Goal: Information Seeking & Learning: Learn about a topic

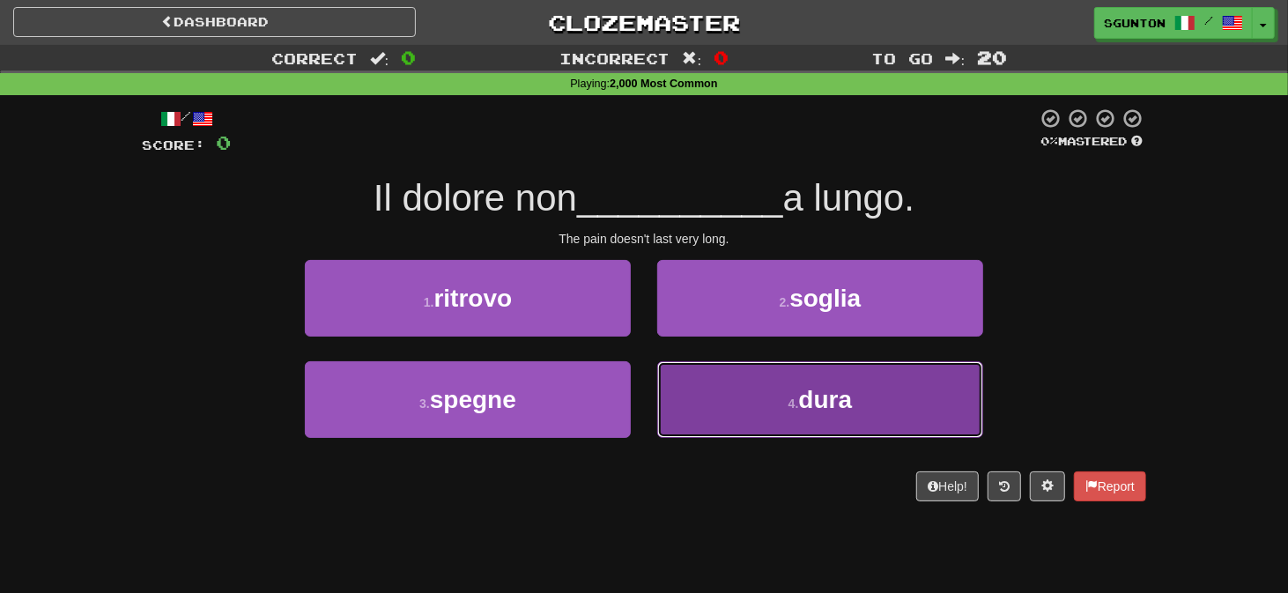
click at [682, 398] on button "4 . dura" at bounding box center [820, 399] width 326 height 77
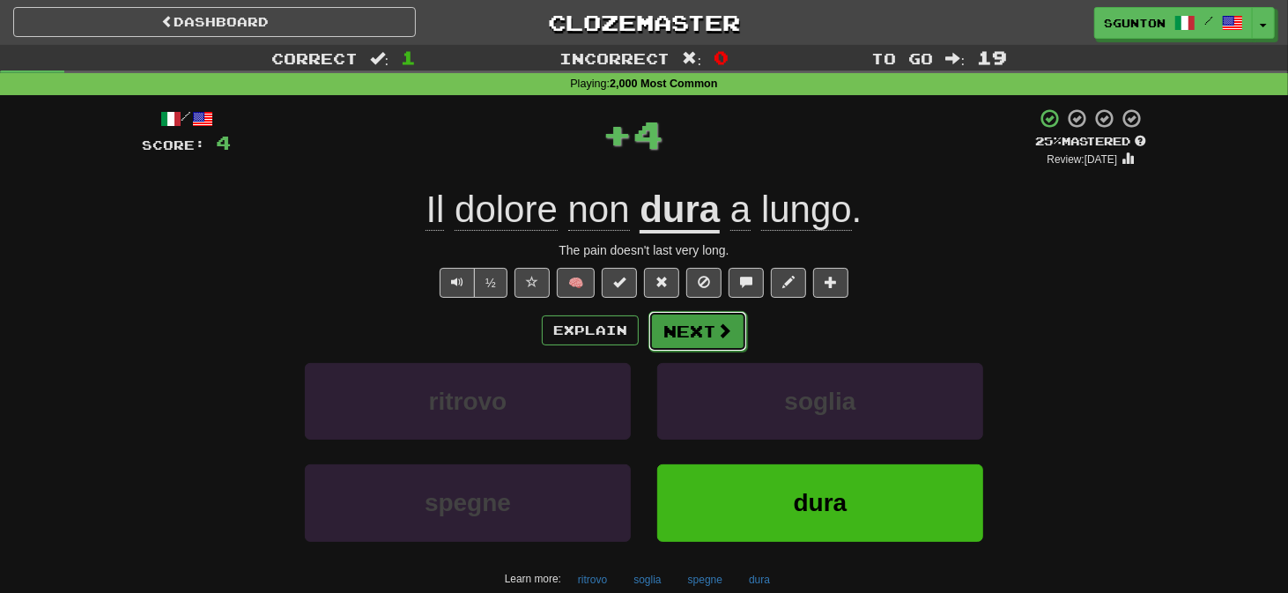
click at [686, 330] on button "Next" at bounding box center [698, 331] width 99 height 41
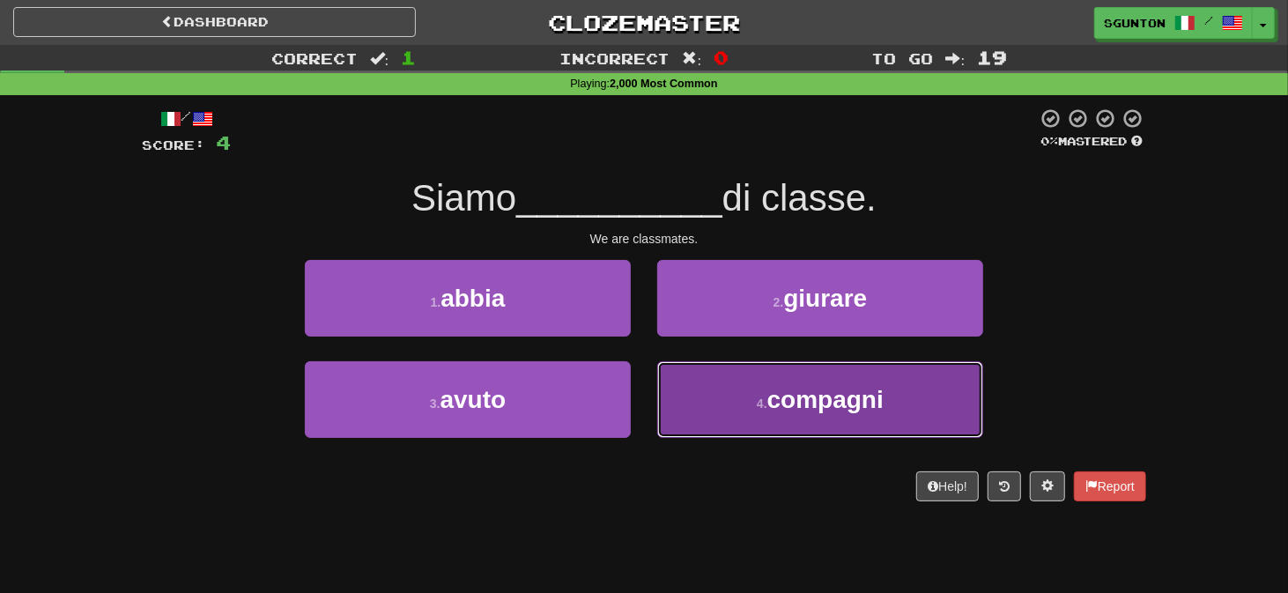
click at [703, 390] on button "4 . compagni" at bounding box center [820, 399] width 326 height 77
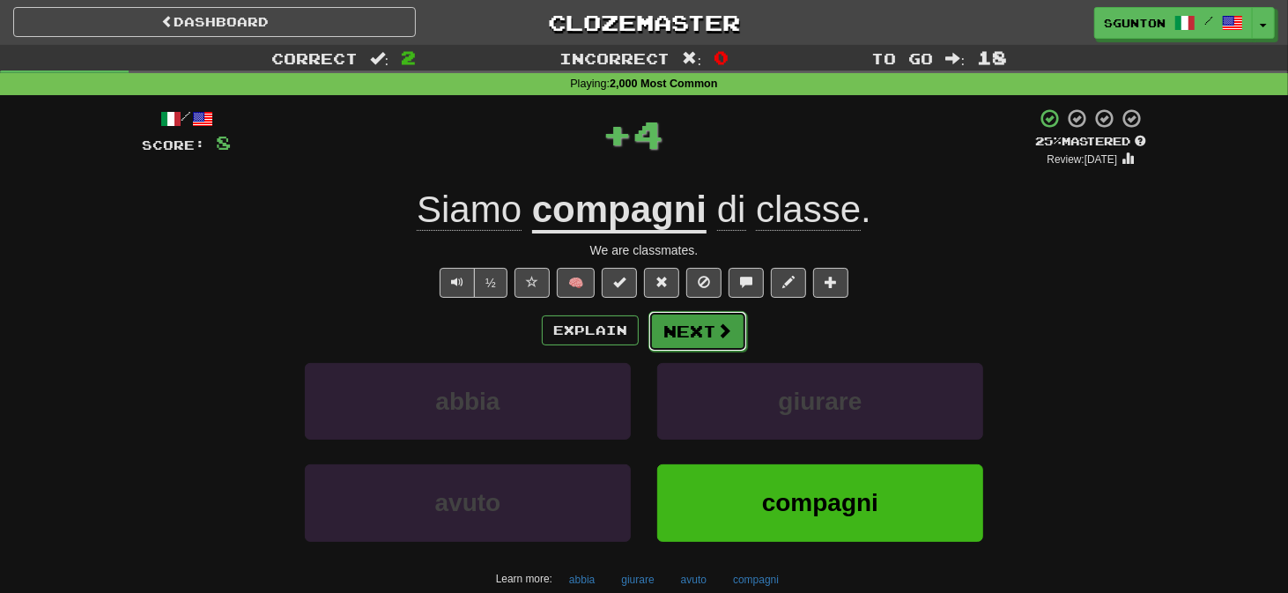
click at [684, 326] on button "Next" at bounding box center [698, 331] width 99 height 41
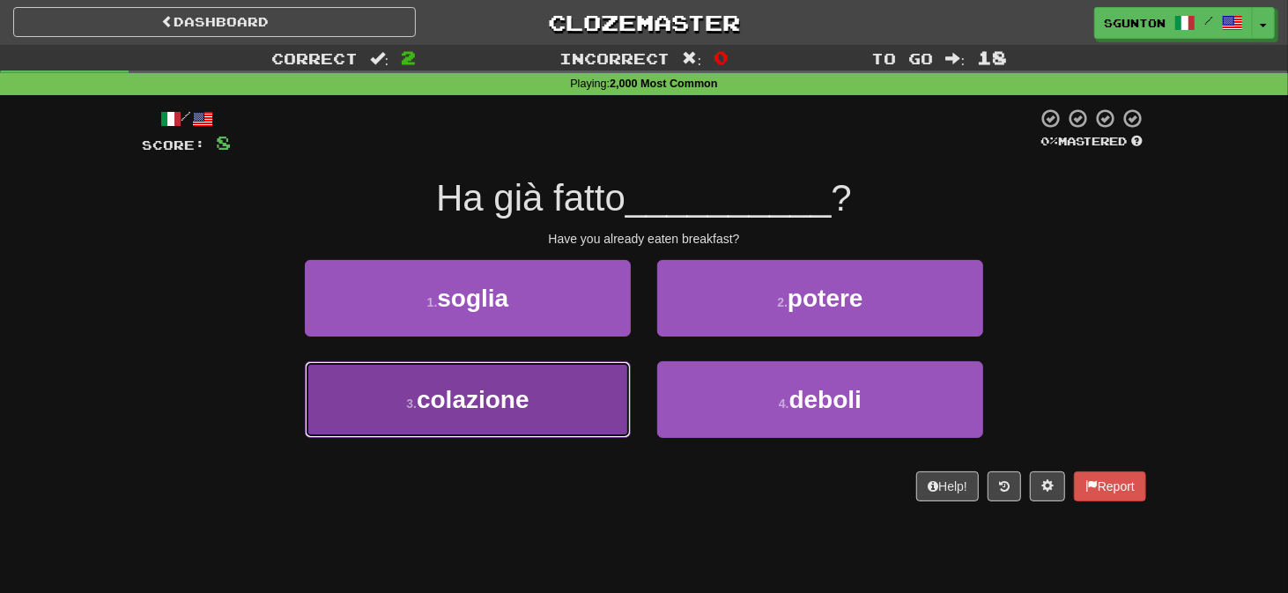
click at [612, 384] on button "3 . colazione" at bounding box center [468, 399] width 326 height 77
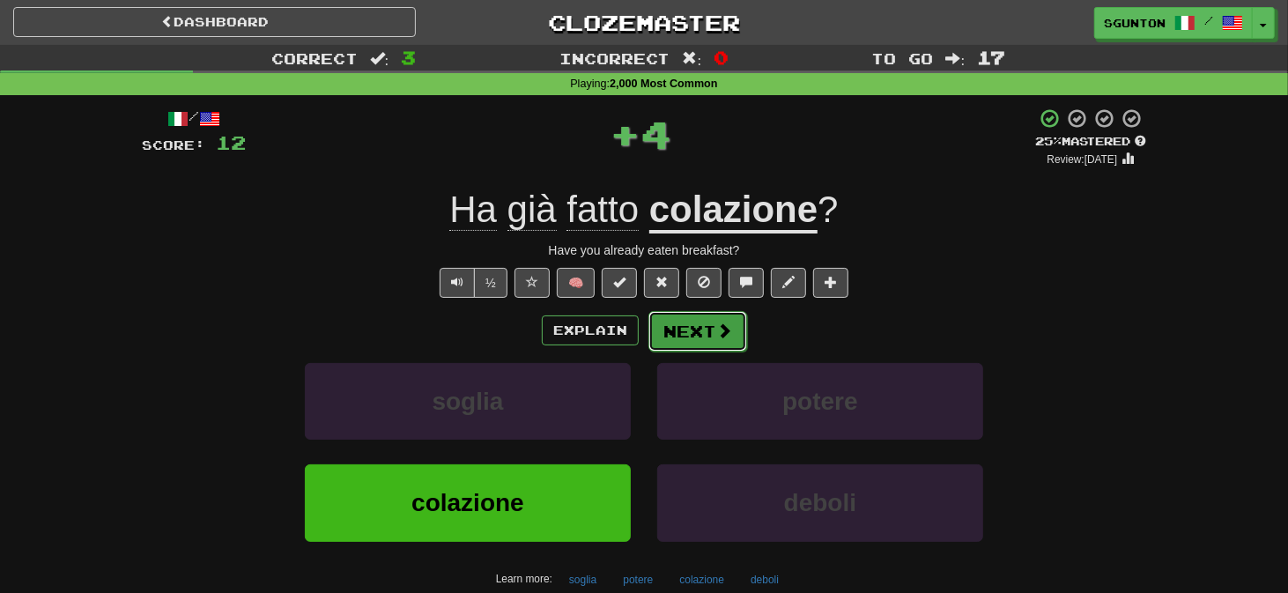
click at [686, 321] on button "Next" at bounding box center [698, 331] width 99 height 41
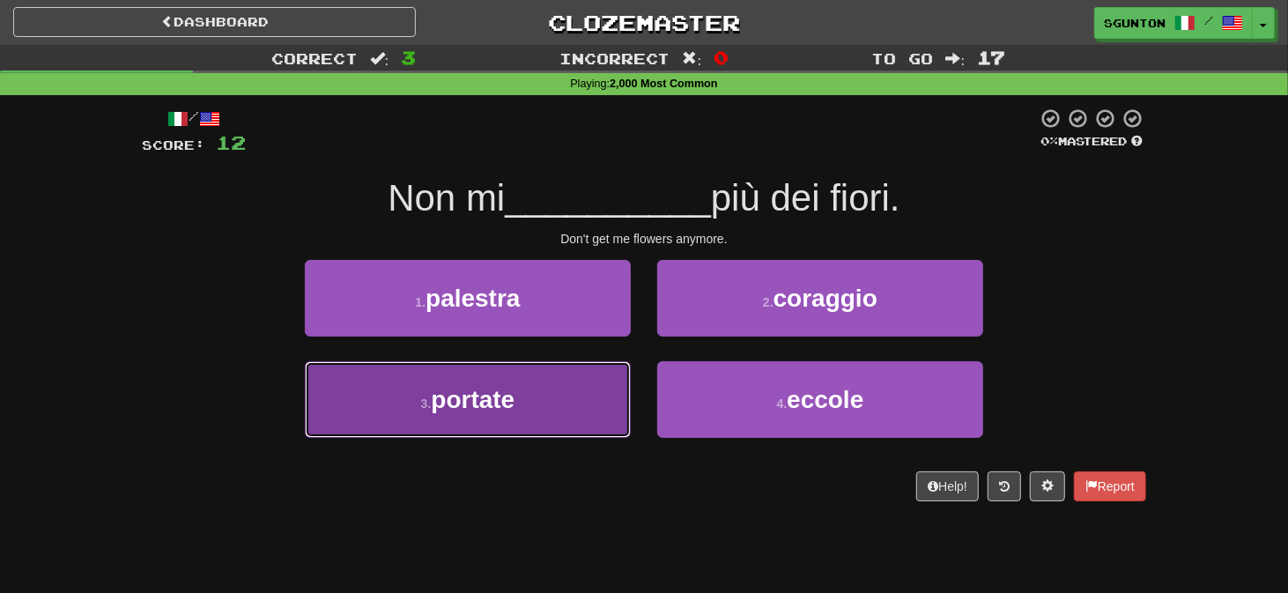
click at [563, 386] on button "3 . portate" at bounding box center [468, 399] width 326 height 77
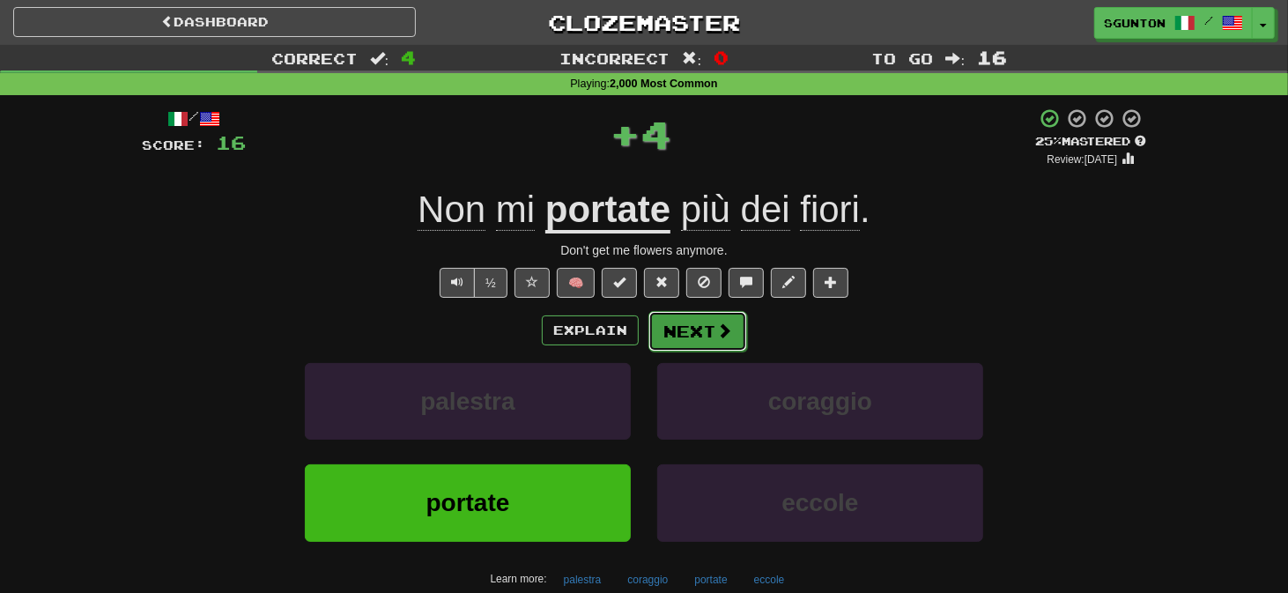
click at [687, 322] on button "Next" at bounding box center [698, 331] width 99 height 41
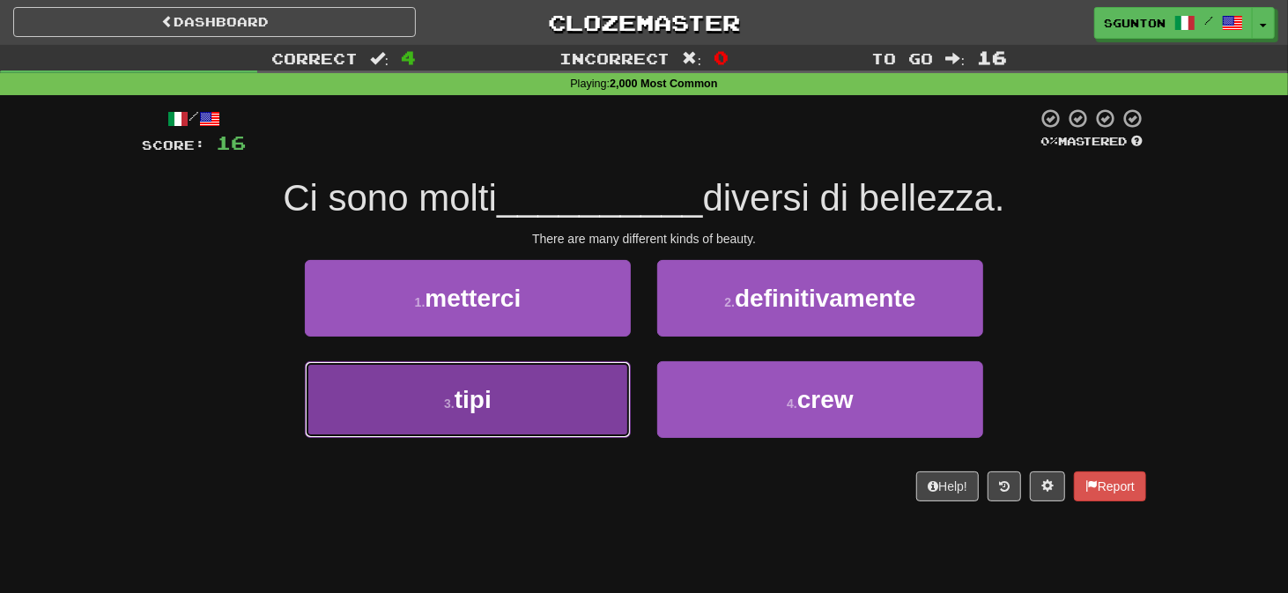
click at [606, 386] on button "3 . tipi" at bounding box center [468, 399] width 326 height 77
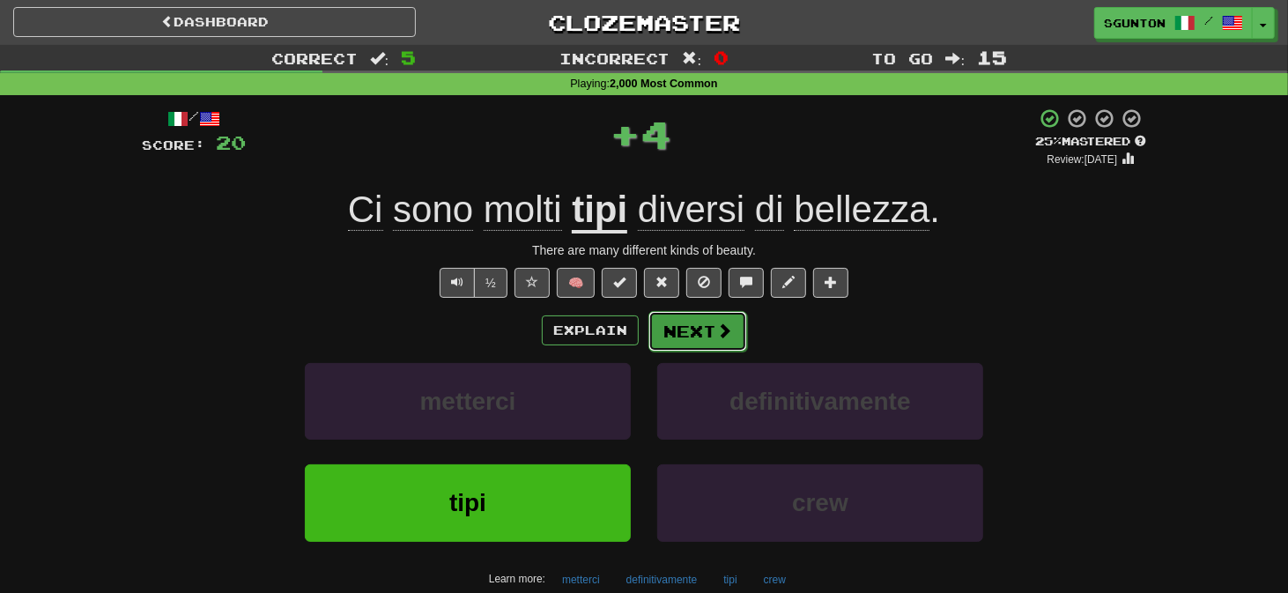
click at [686, 334] on button "Next" at bounding box center [698, 331] width 99 height 41
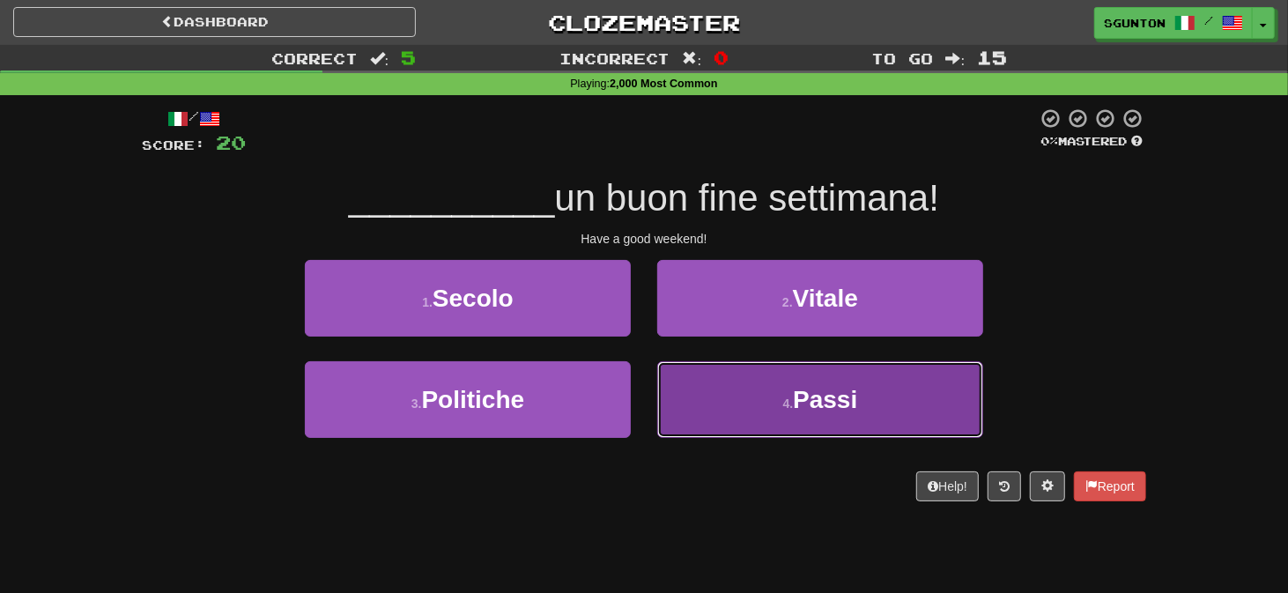
click at [677, 388] on button "4 . Passi" at bounding box center [820, 399] width 326 height 77
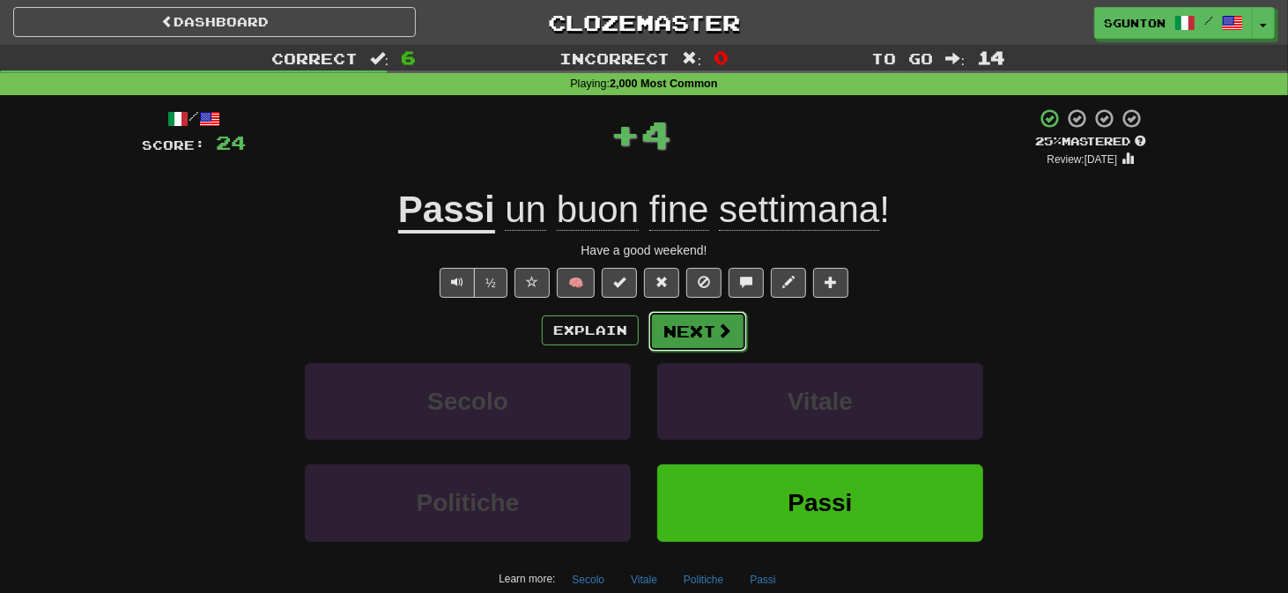
click at [676, 328] on button "Next" at bounding box center [698, 331] width 99 height 41
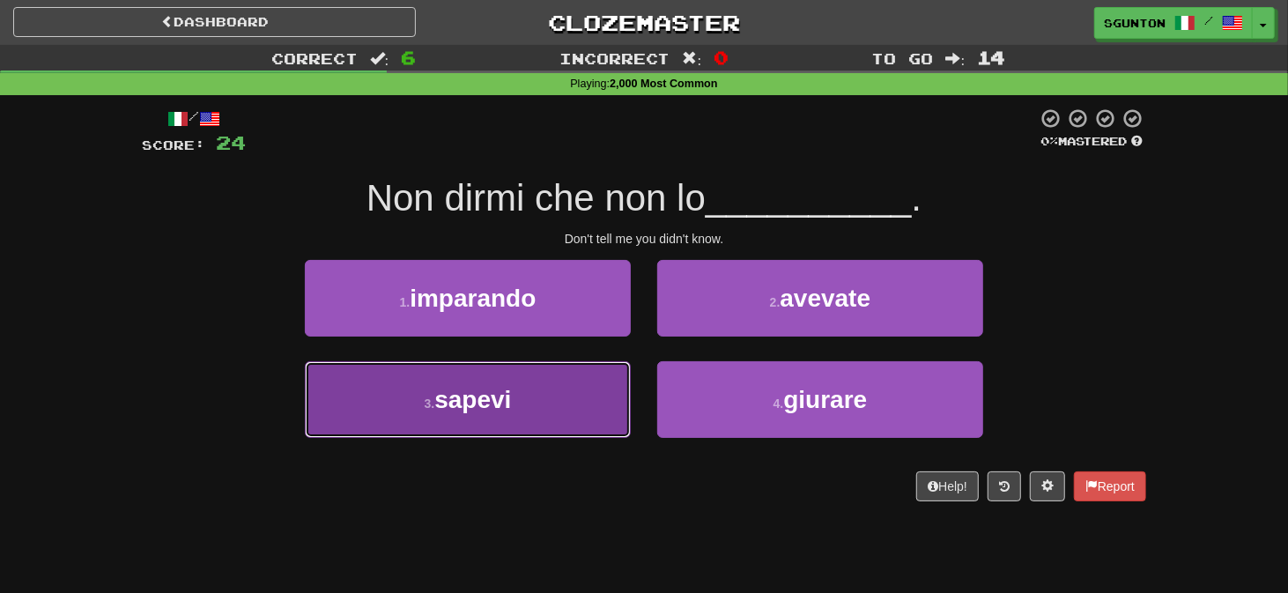
click at [604, 388] on button "3 . sapevi" at bounding box center [468, 399] width 326 height 77
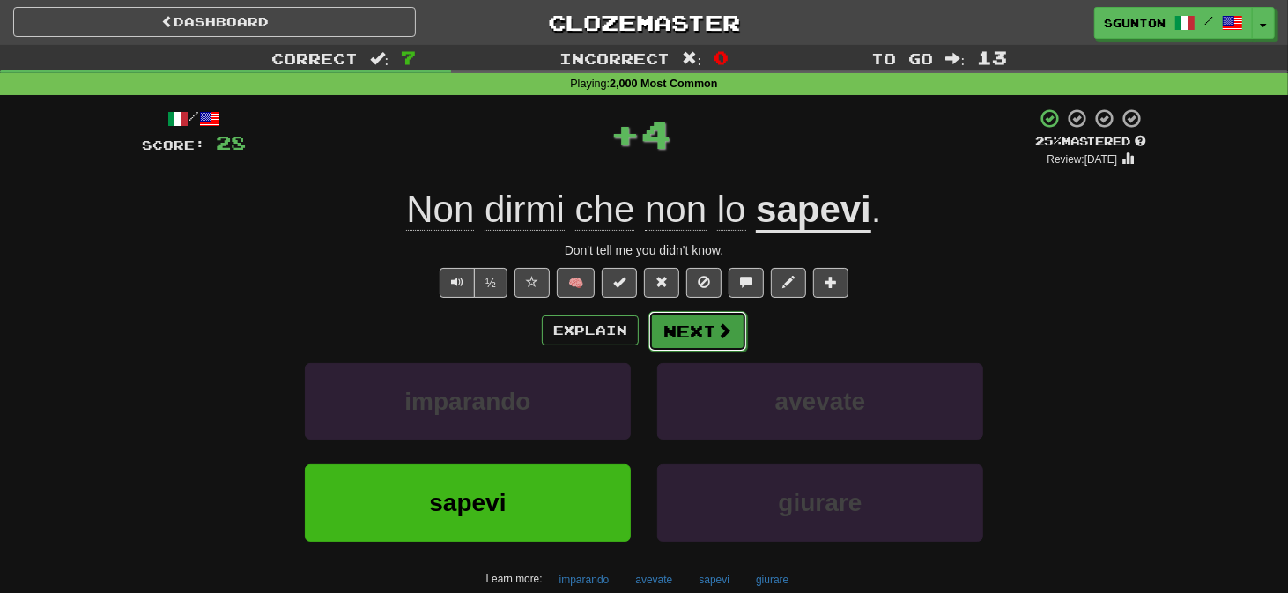
click at [684, 330] on button "Next" at bounding box center [698, 331] width 99 height 41
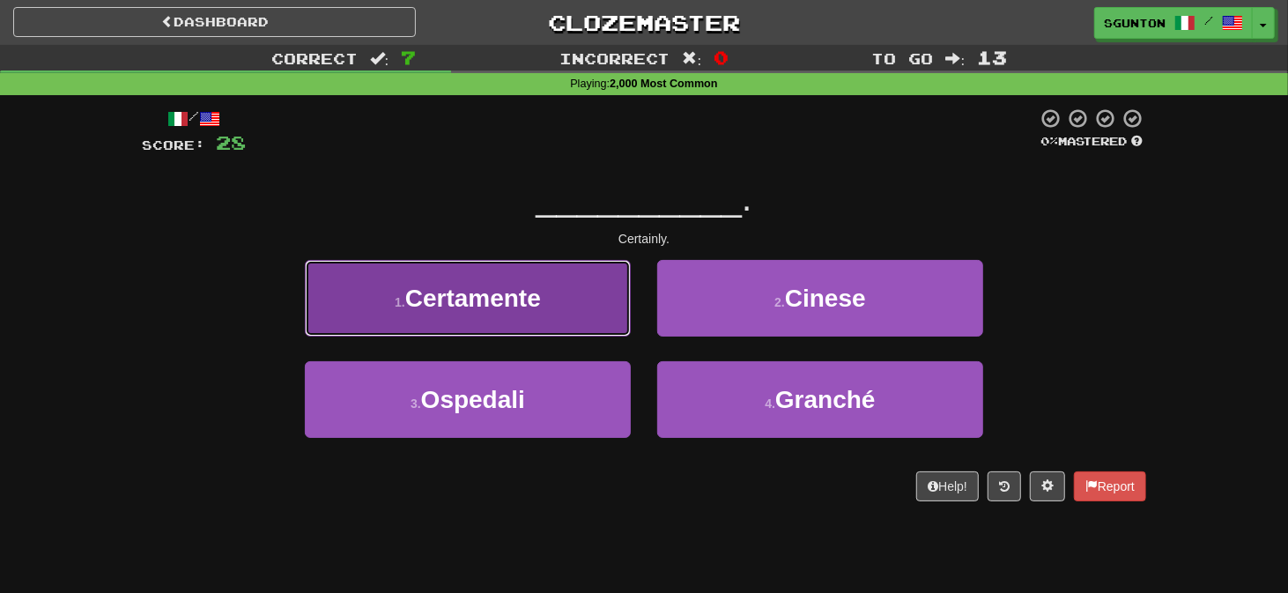
click at [611, 315] on button "1 . Certamente" at bounding box center [468, 298] width 326 height 77
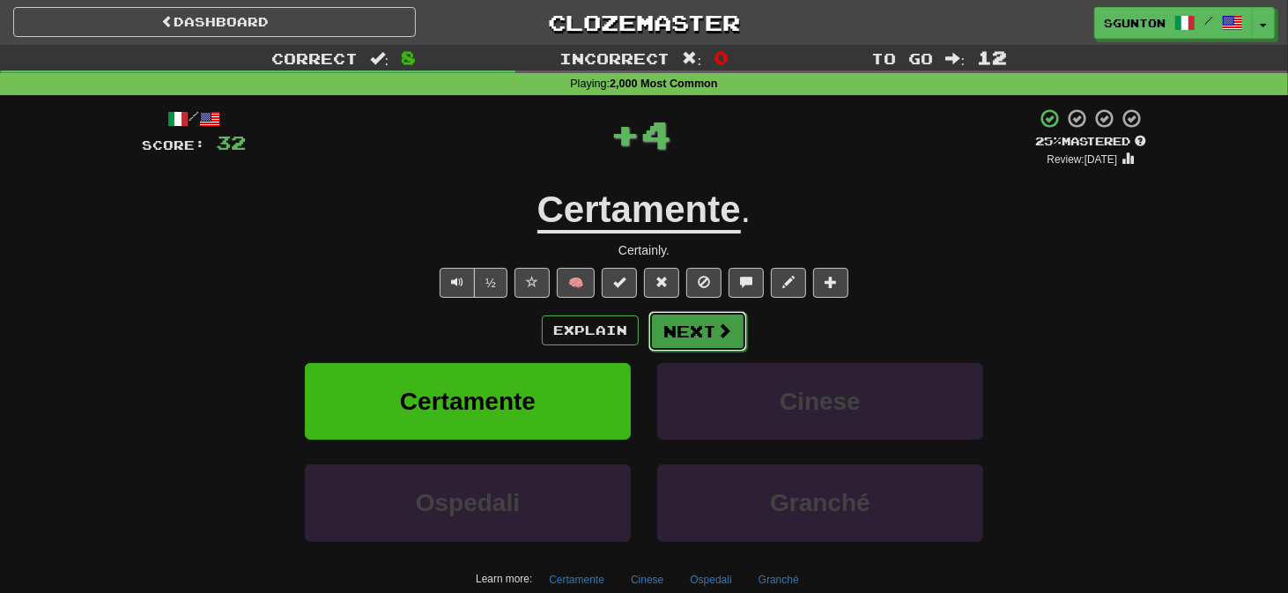
click at [694, 328] on button "Next" at bounding box center [698, 331] width 99 height 41
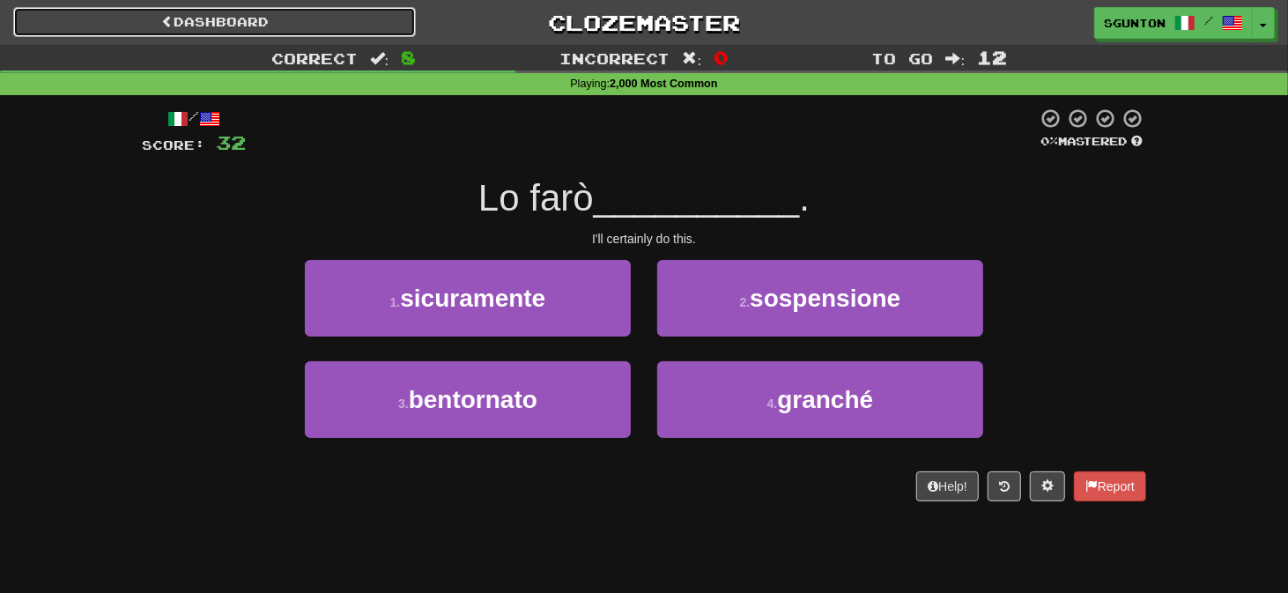
click at [216, 24] on link "Dashboard" at bounding box center [214, 22] width 403 height 30
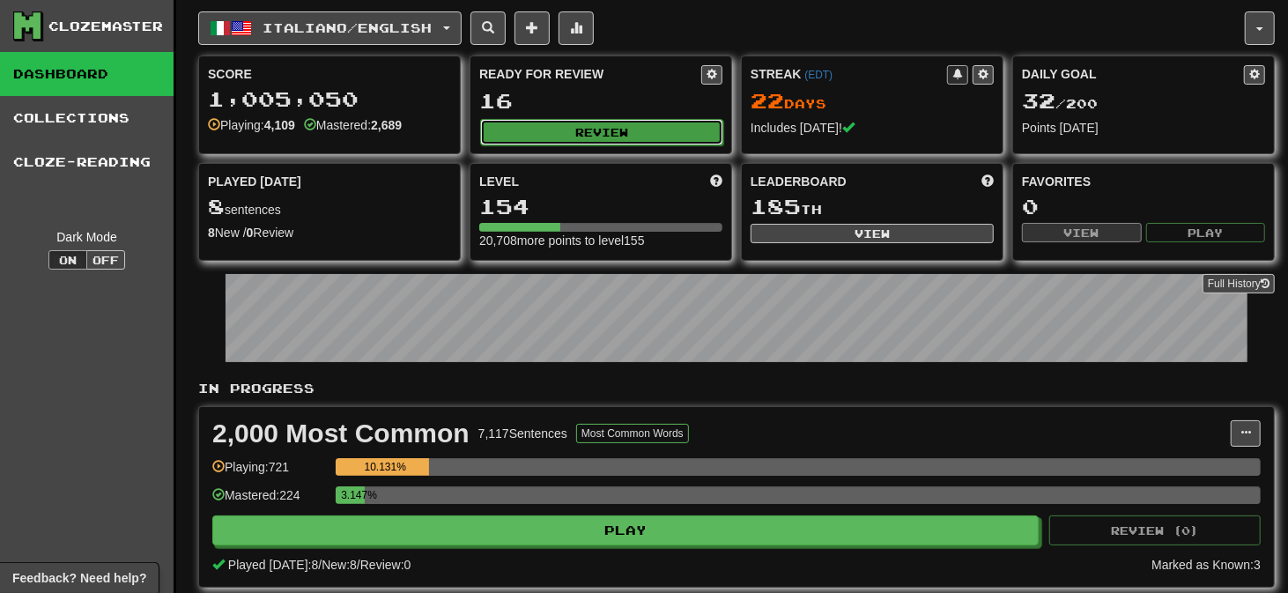
click at [590, 136] on button "Review" at bounding box center [601, 132] width 243 height 26
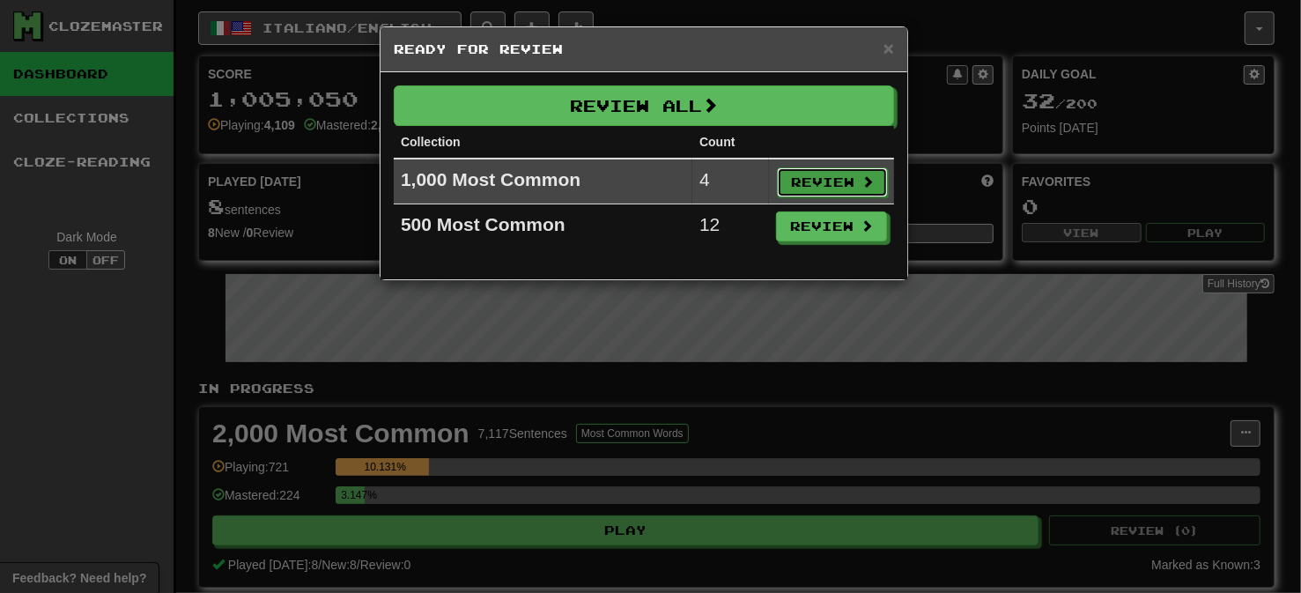
click at [823, 189] on button "Review" at bounding box center [832, 182] width 111 height 30
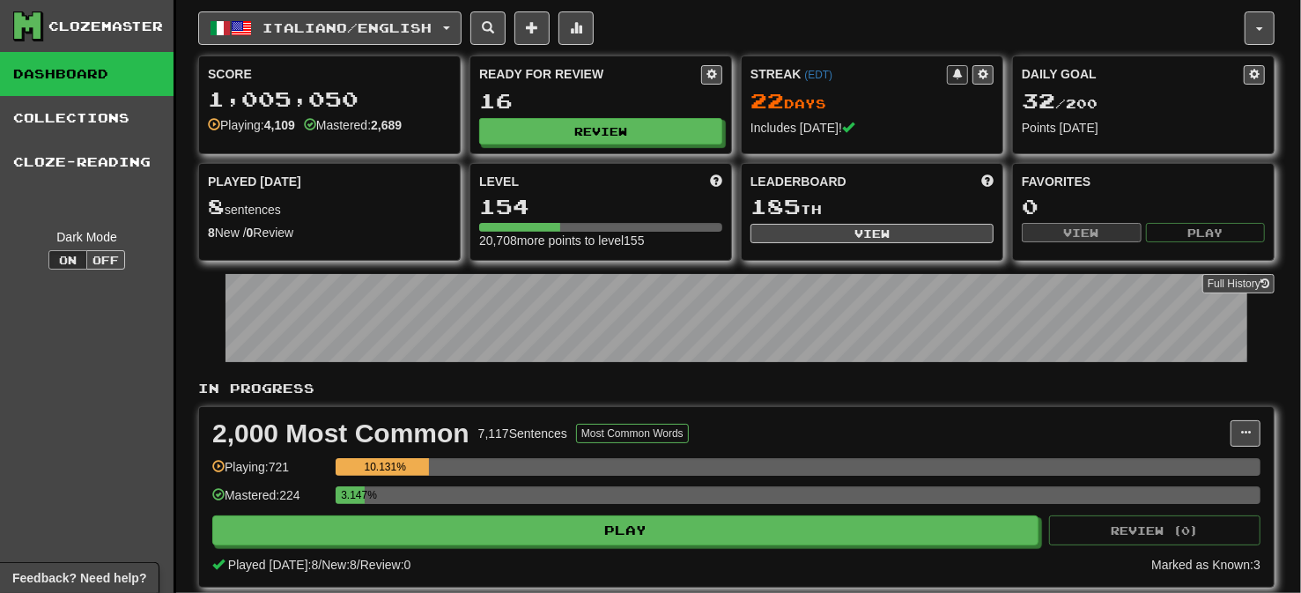
select select "**"
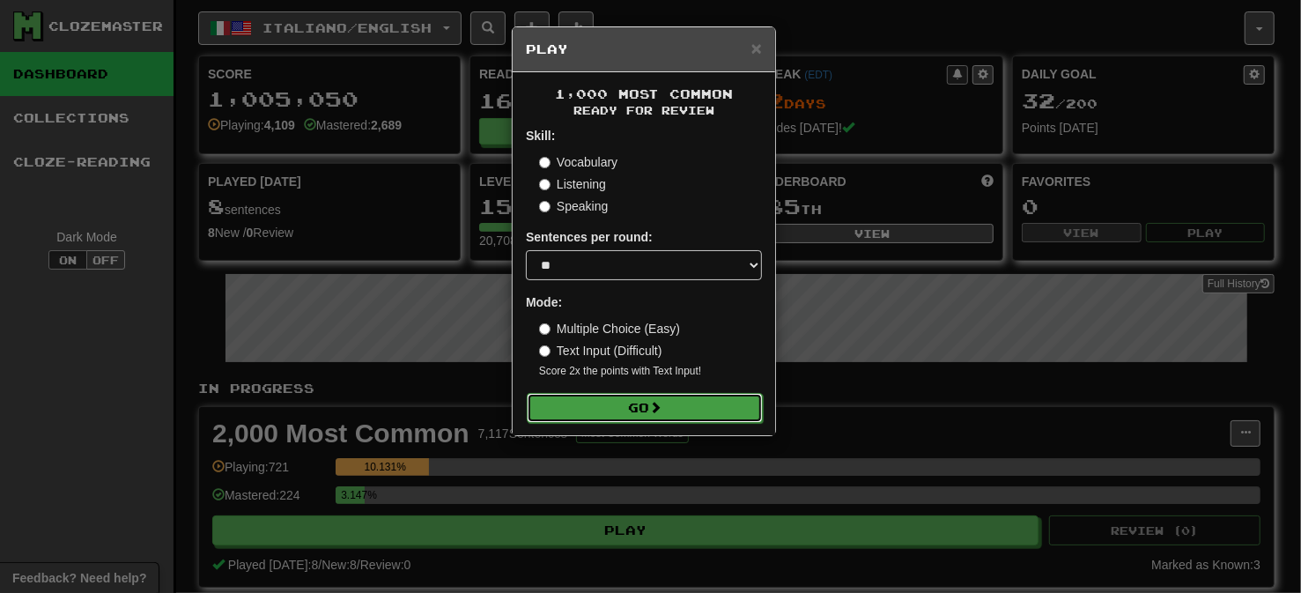
click at [641, 407] on button "Go" at bounding box center [645, 408] width 236 height 30
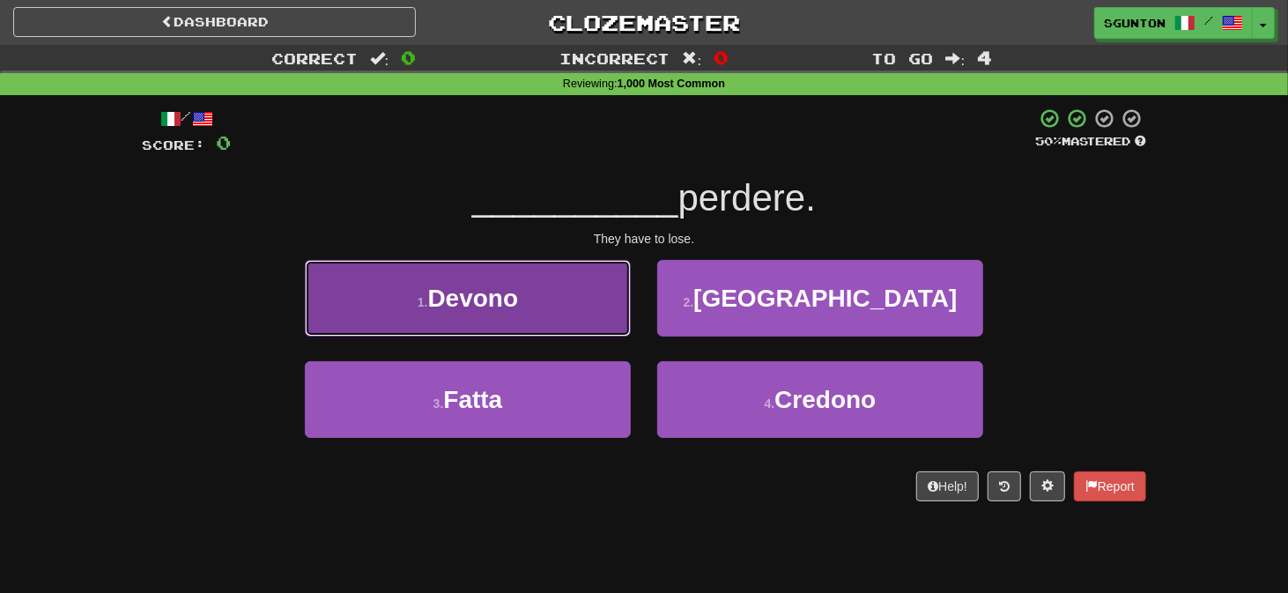
click at [582, 307] on button "1 . Devono" at bounding box center [468, 298] width 326 height 77
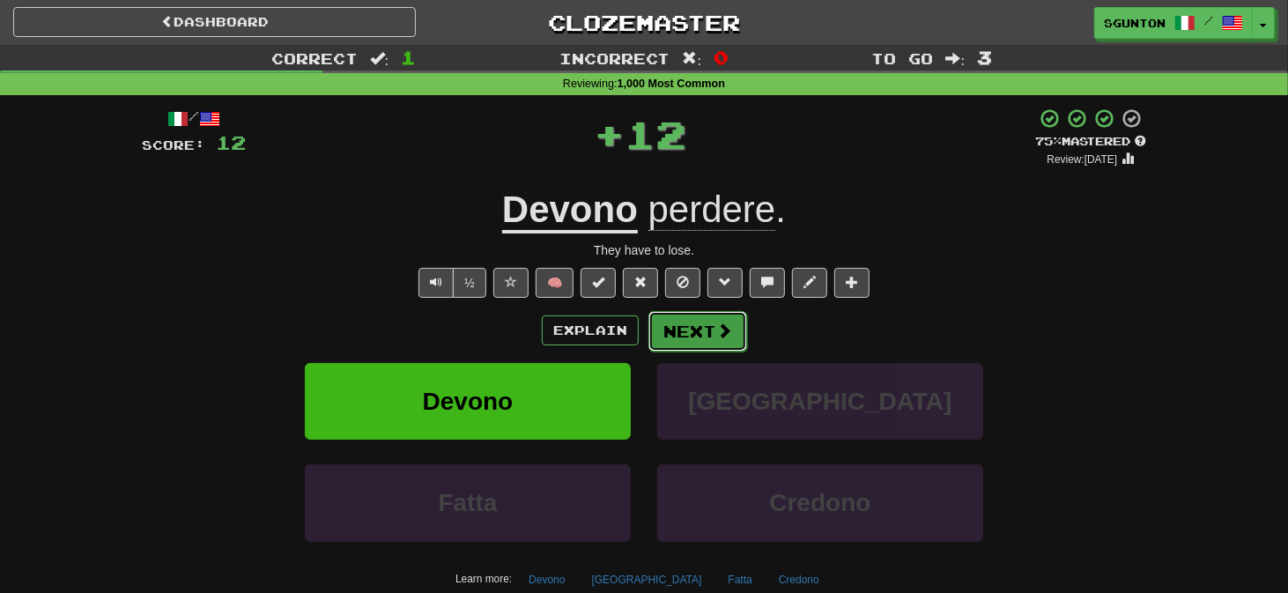
click at [690, 332] on button "Next" at bounding box center [698, 331] width 99 height 41
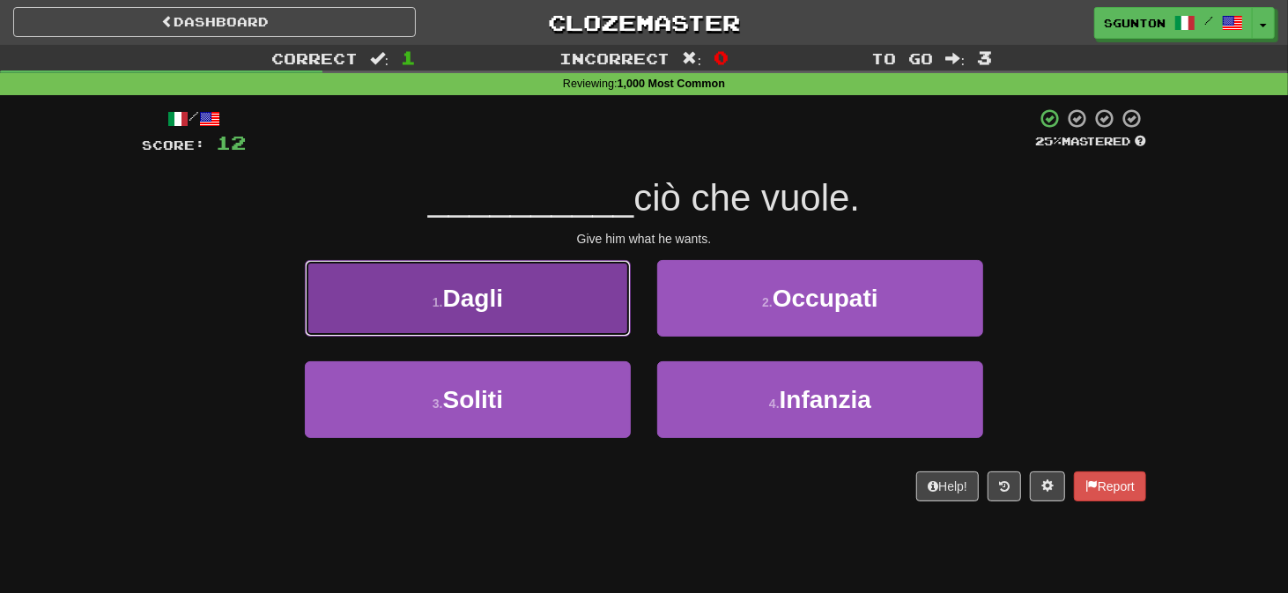
click at [590, 307] on button "1 . Dagli" at bounding box center [468, 298] width 326 height 77
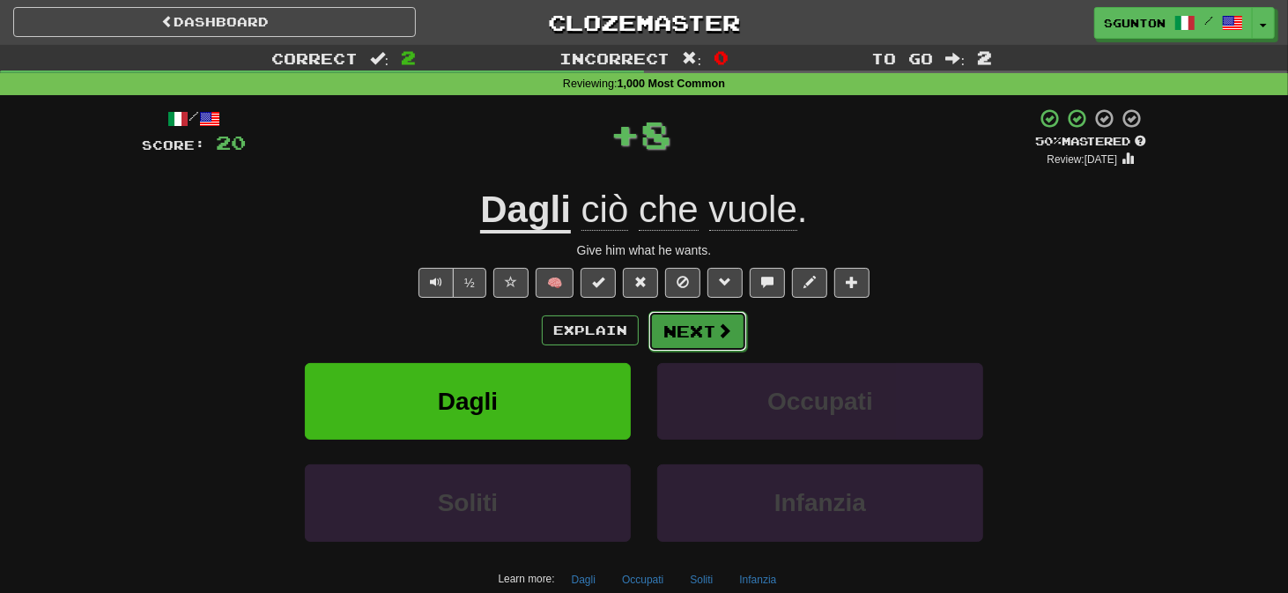
click at [716, 342] on button "Next" at bounding box center [698, 331] width 99 height 41
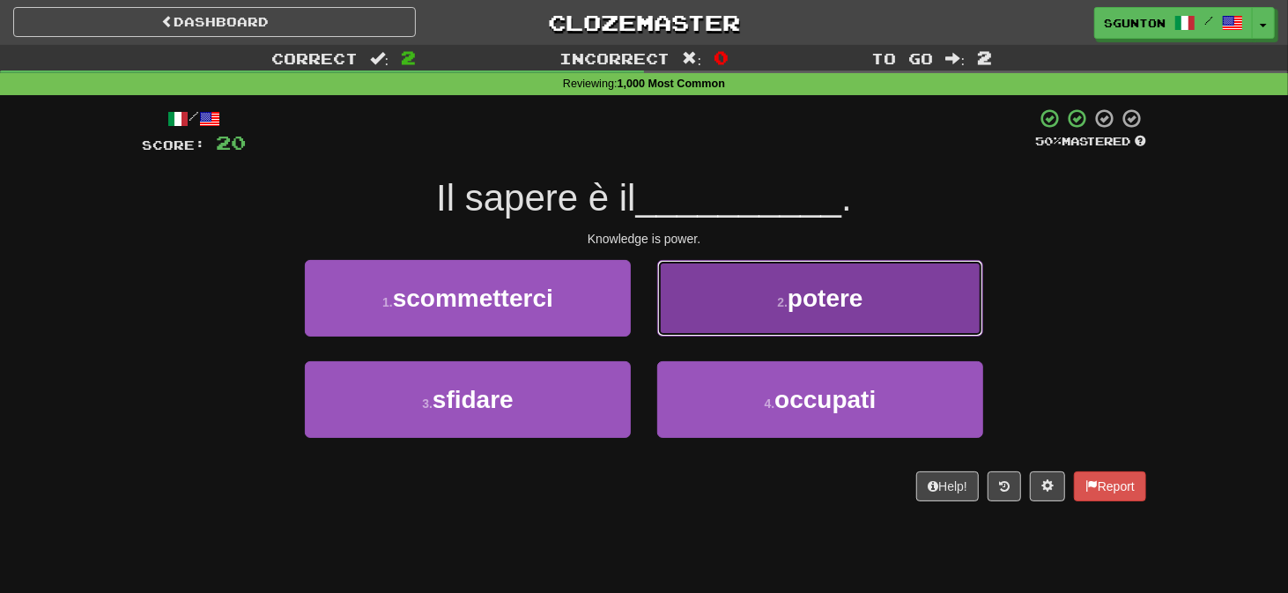
click at [680, 307] on button "2 . potere" at bounding box center [820, 298] width 326 height 77
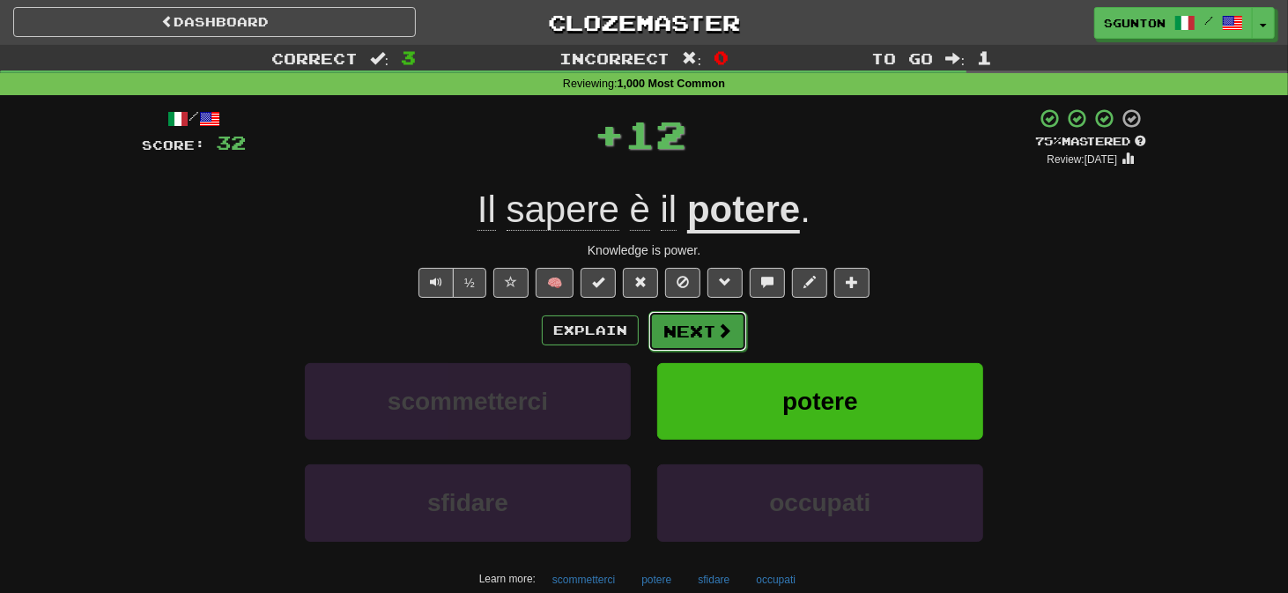
click at [679, 334] on button "Next" at bounding box center [698, 331] width 99 height 41
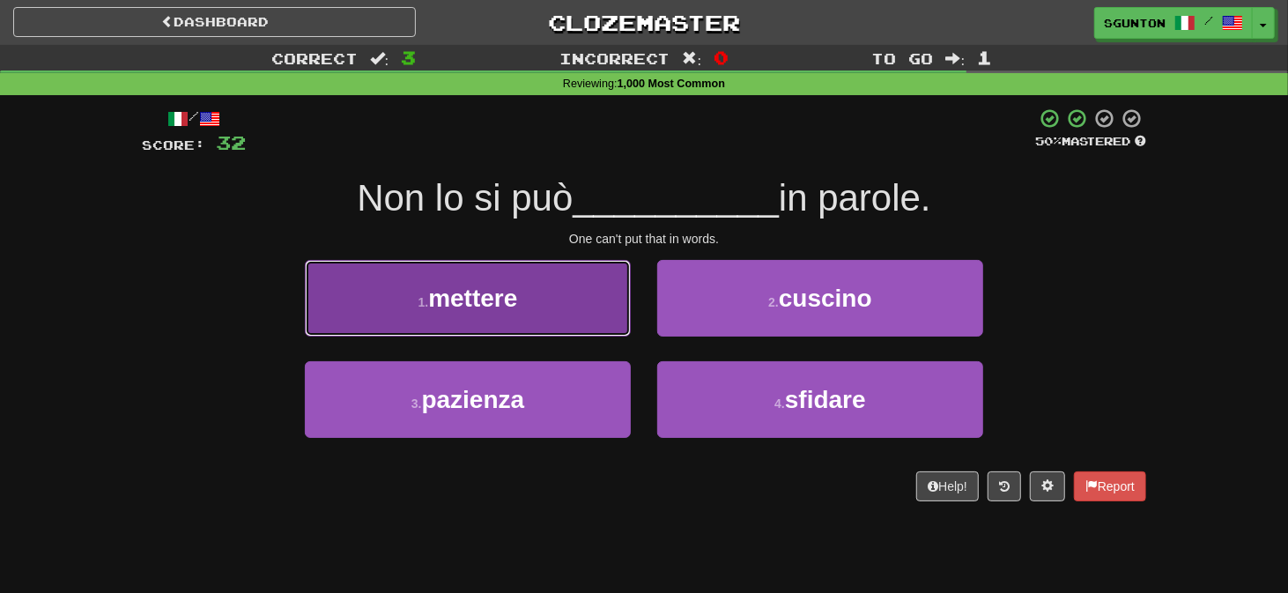
click at [611, 331] on button "1 . mettere" at bounding box center [468, 298] width 326 height 77
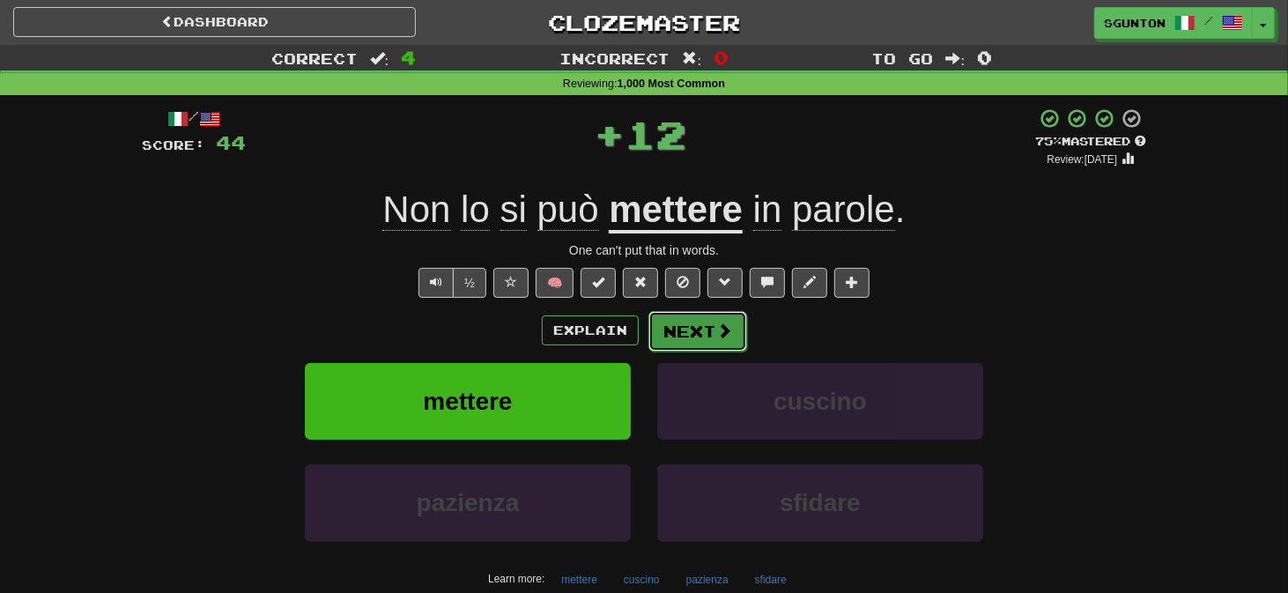
click at [679, 326] on button "Next" at bounding box center [698, 331] width 99 height 41
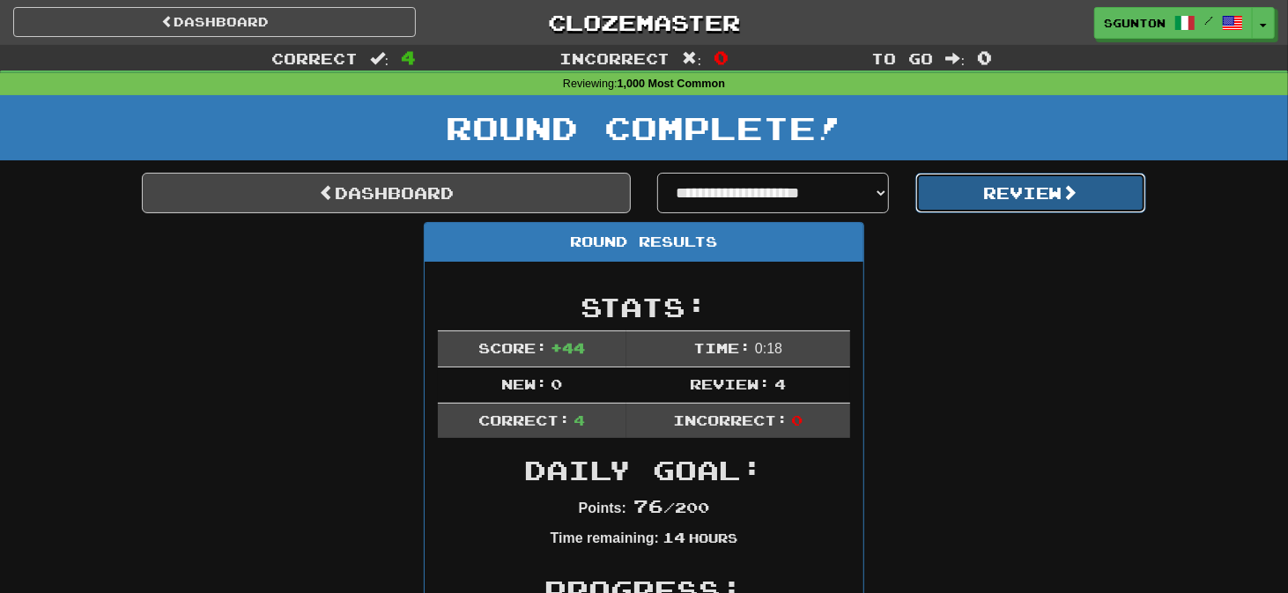
click at [982, 197] on button "Review" at bounding box center [1031, 193] width 232 height 41
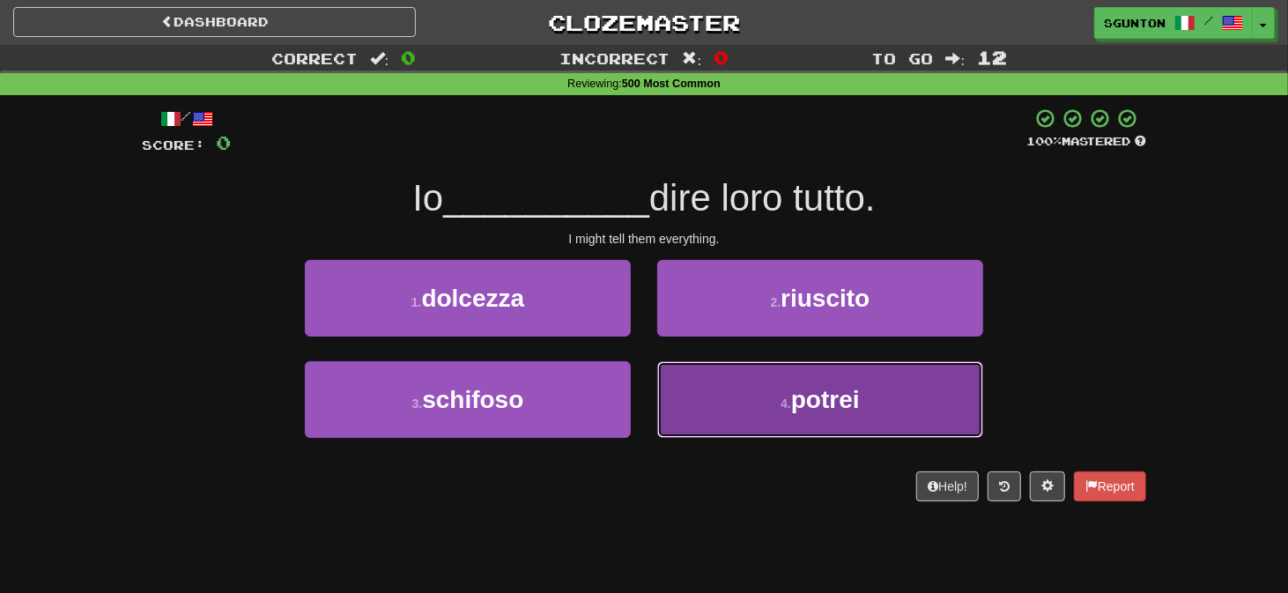
click at [682, 394] on button "4 . potrei" at bounding box center [820, 399] width 326 height 77
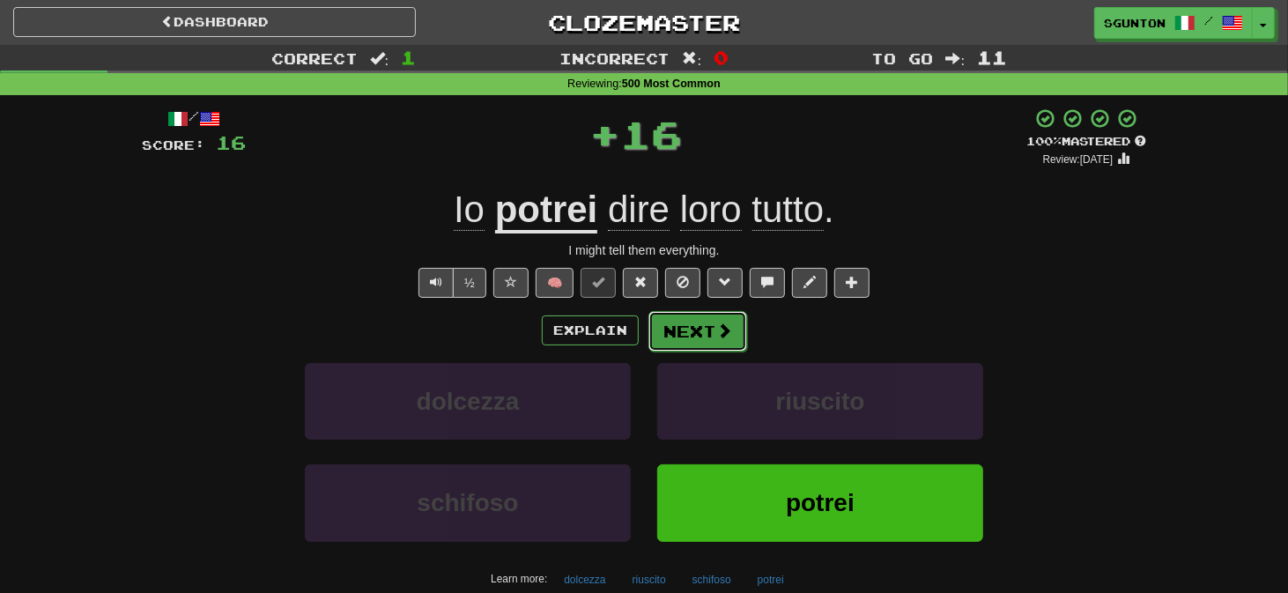
click at [681, 332] on button "Next" at bounding box center [698, 331] width 99 height 41
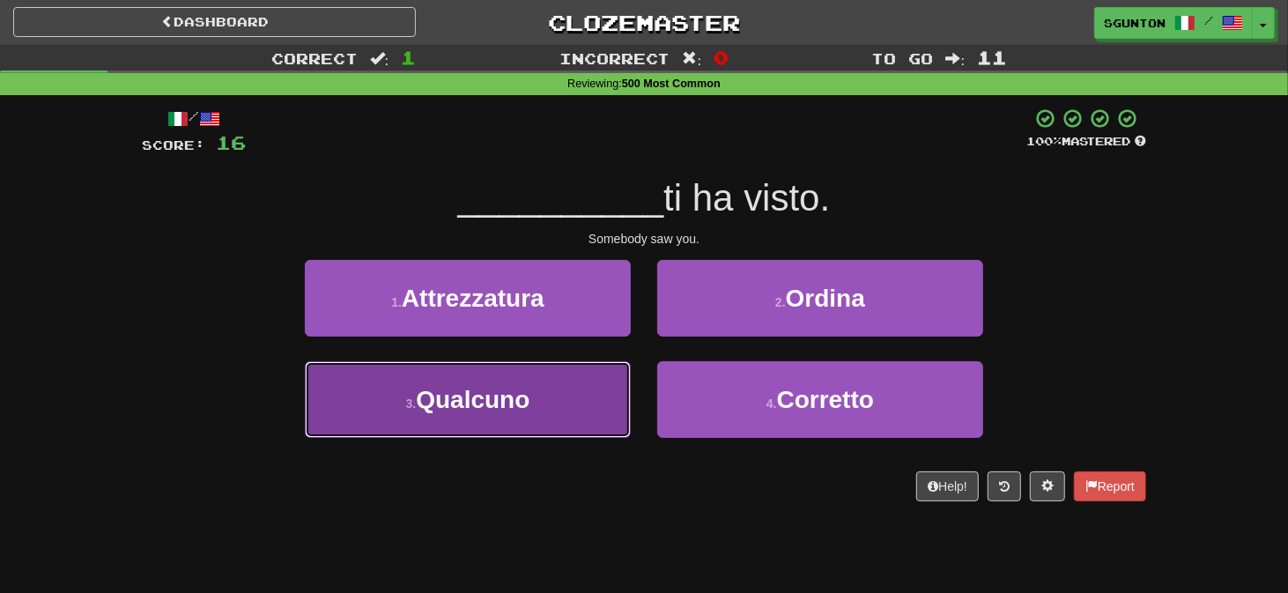
click at [564, 380] on button "3 . [GEOGRAPHIC_DATA]" at bounding box center [468, 399] width 326 height 77
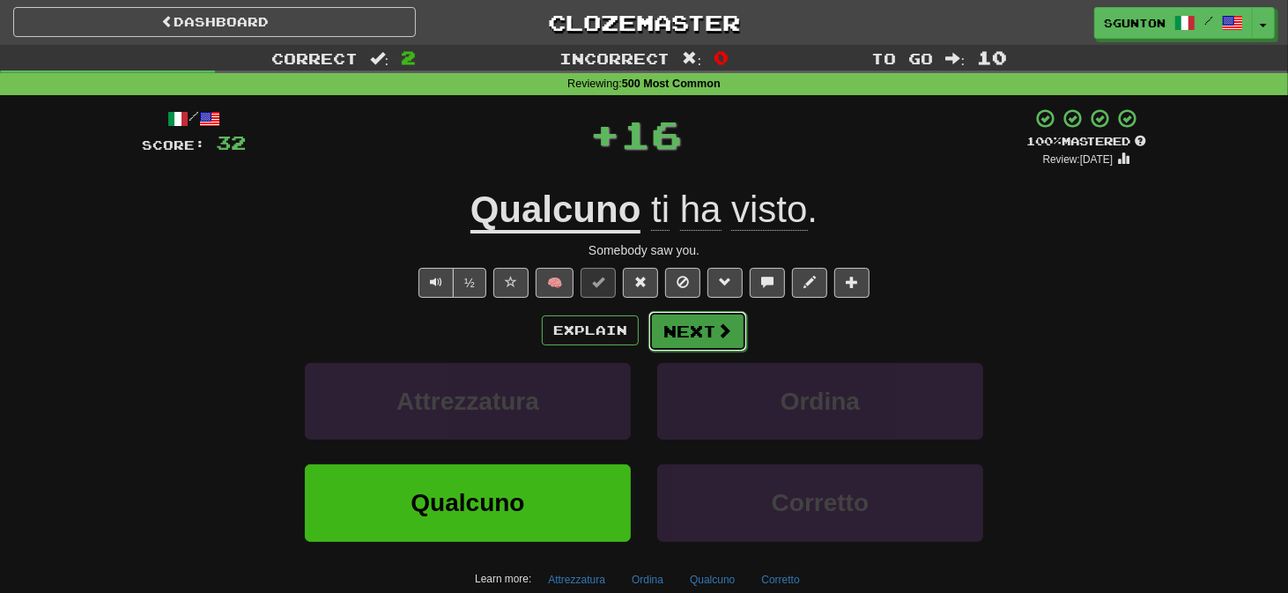
click at [672, 333] on button "Next" at bounding box center [698, 331] width 99 height 41
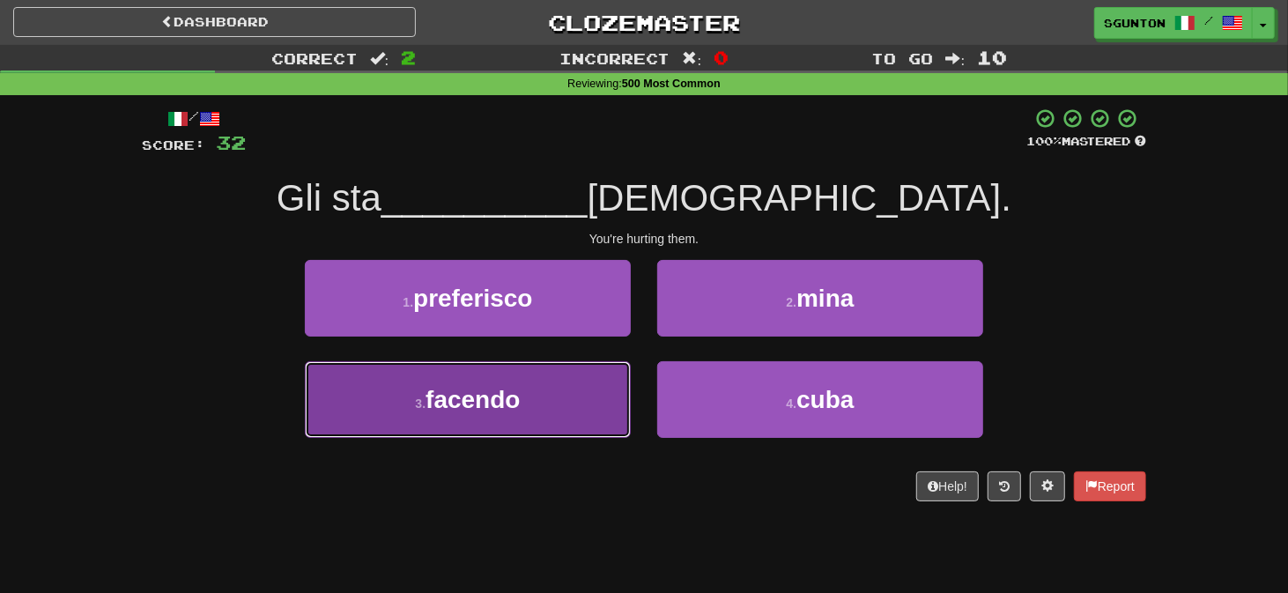
click at [602, 382] on button "3 . facendo" at bounding box center [468, 399] width 326 height 77
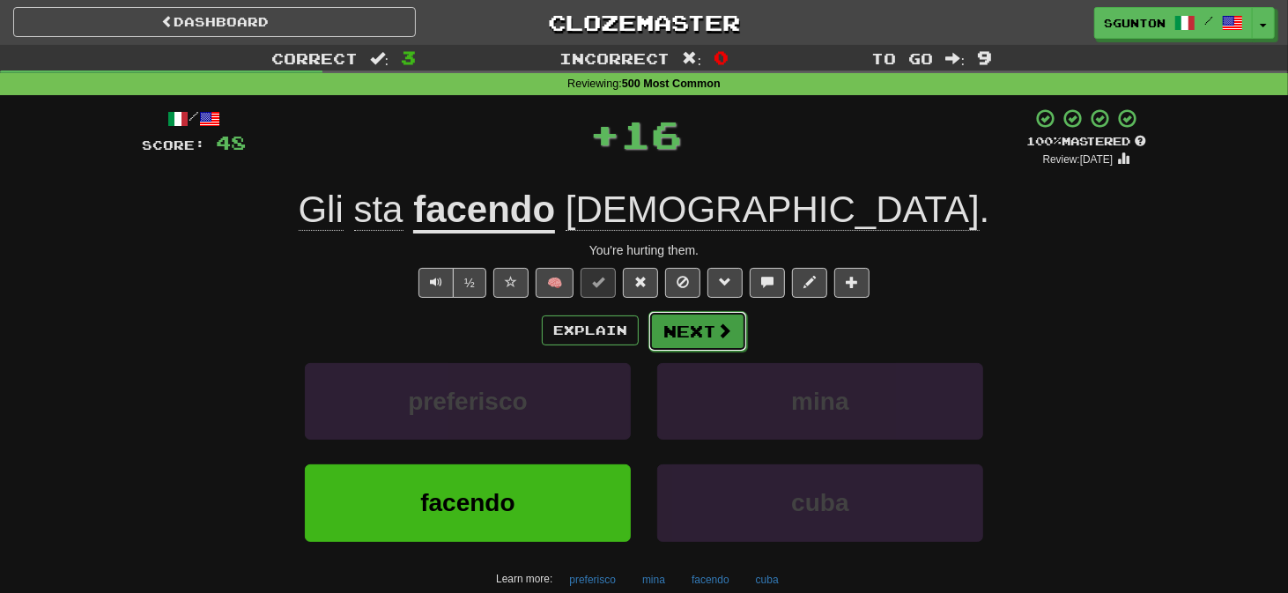
click at [673, 329] on button "Next" at bounding box center [698, 331] width 99 height 41
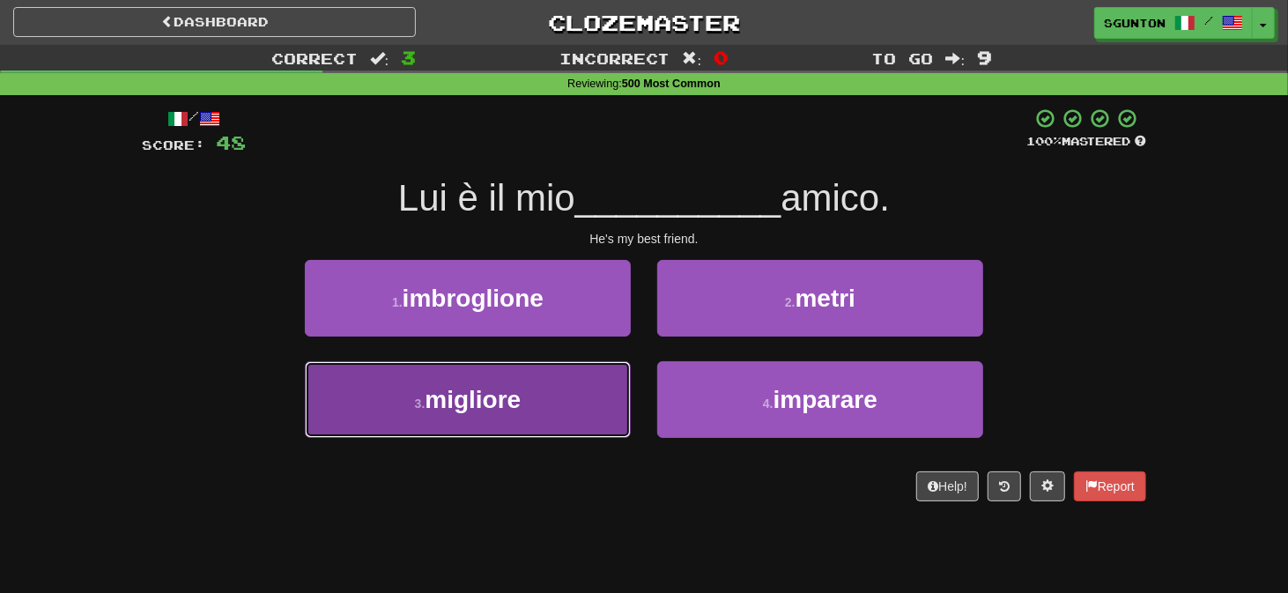
click at [612, 368] on button "3 . migliore" at bounding box center [468, 399] width 326 height 77
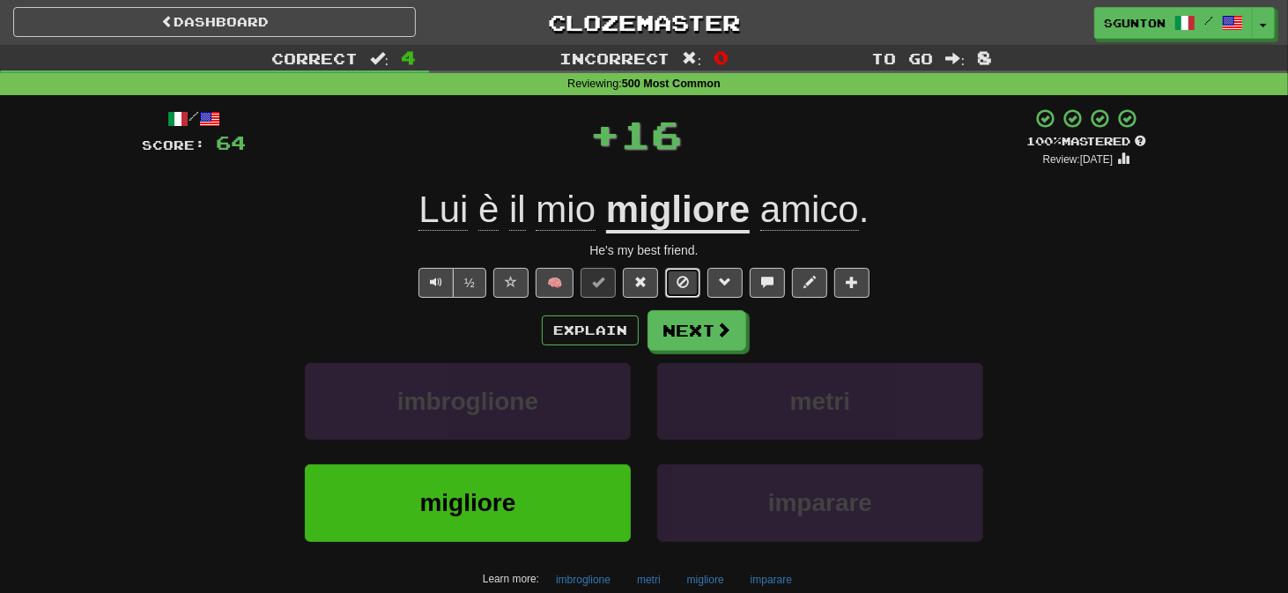
click at [682, 278] on span at bounding box center [683, 282] width 12 height 12
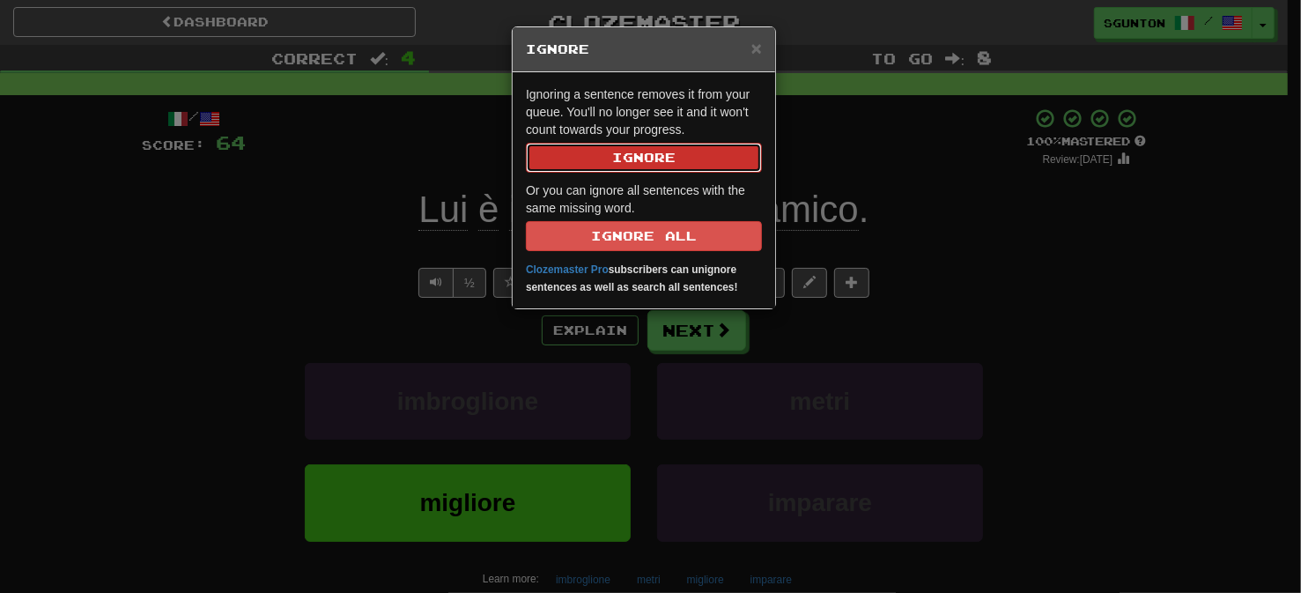
click at [664, 149] on button "Ignore" at bounding box center [644, 158] width 236 height 30
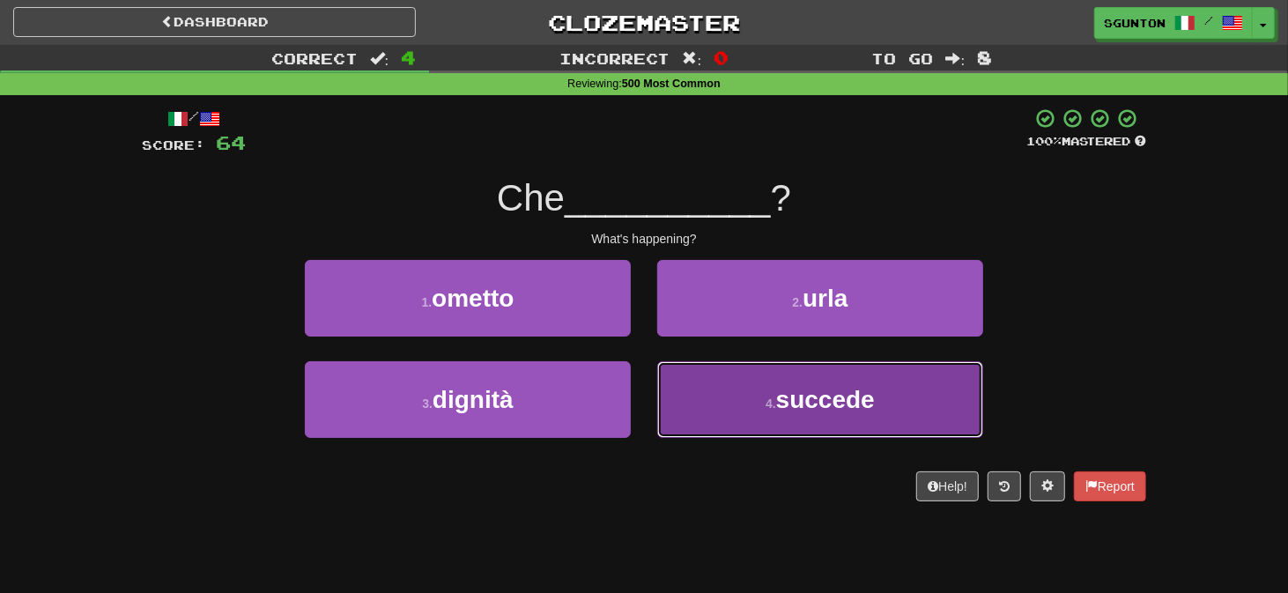
click at [664, 375] on button "4 . succede" at bounding box center [820, 399] width 326 height 77
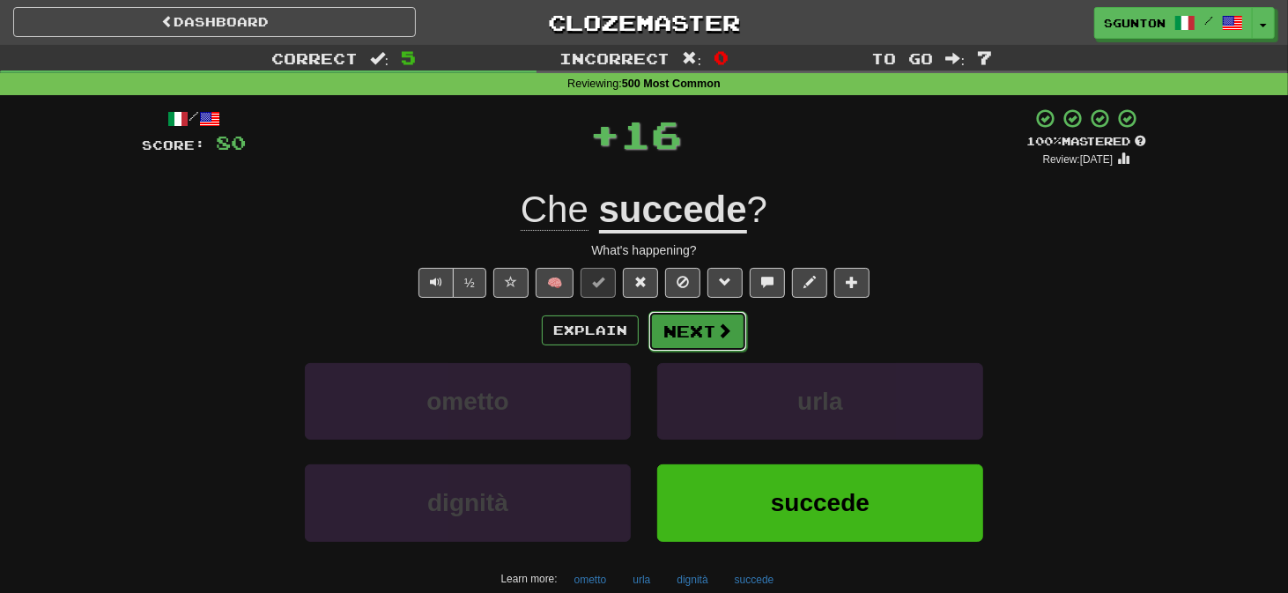
click at [675, 325] on button "Next" at bounding box center [698, 331] width 99 height 41
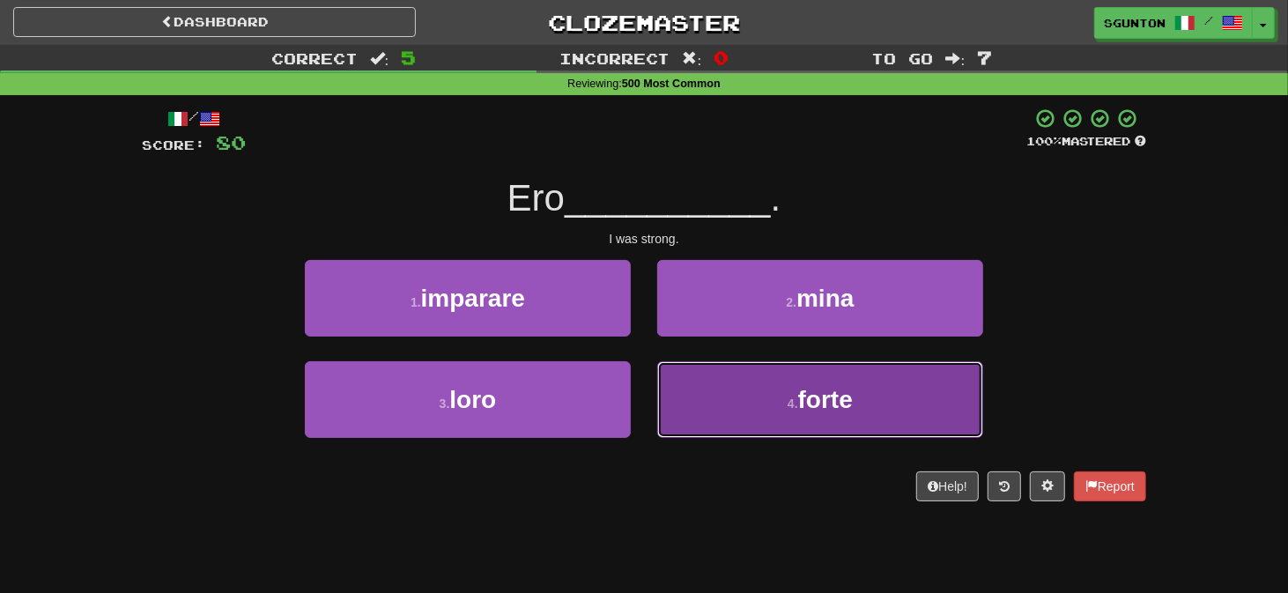
click at [671, 368] on button "4 . forte" at bounding box center [820, 399] width 326 height 77
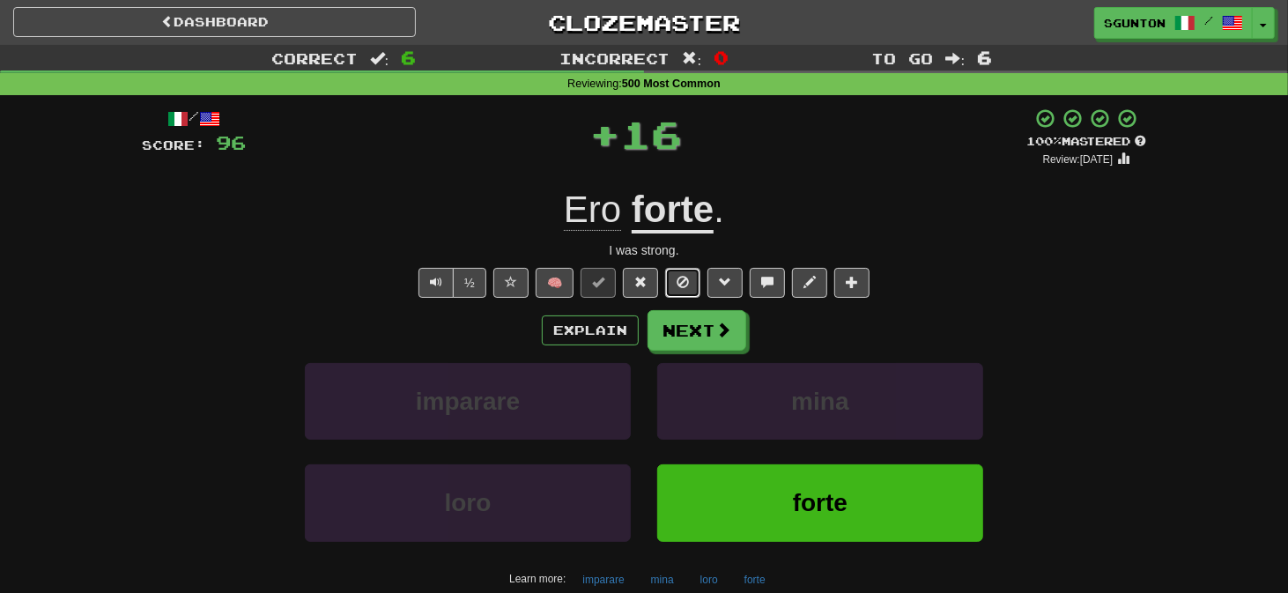
click at [683, 285] on span at bounding box center [683, 282] width 12 height 12
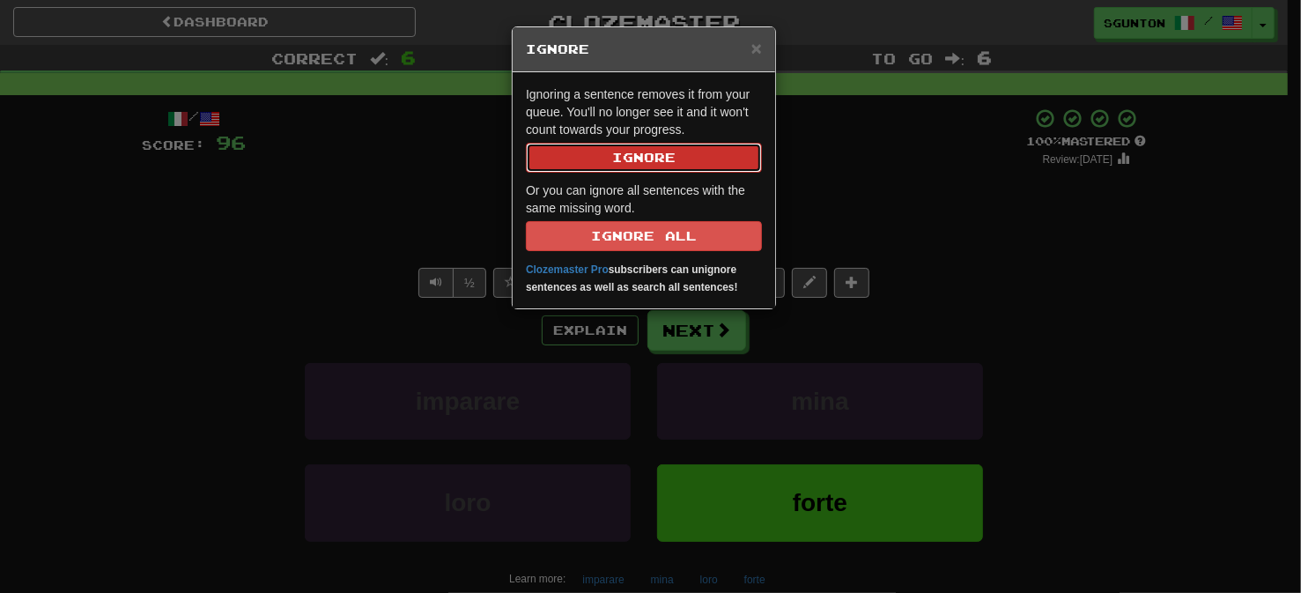
click at [679, 168] on button "Ignore" at bounding box center [644, 158] width 236 height 30
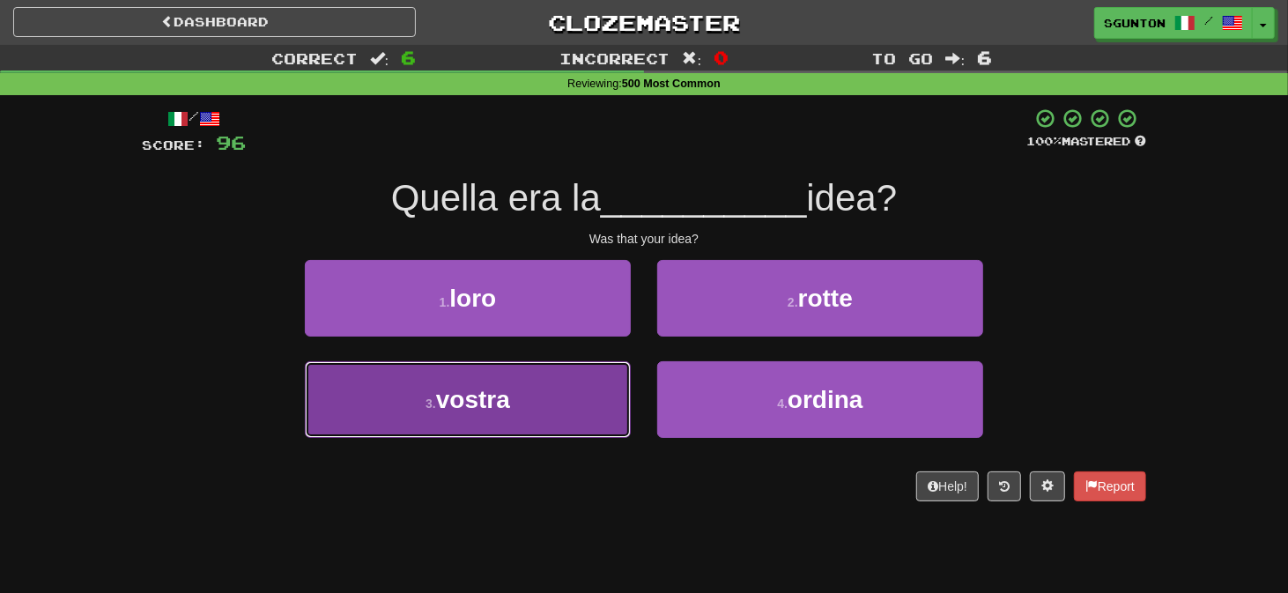
click at [583, 401] on button "3 . vostra" at bounding box center [468, 399] width 326 height 77
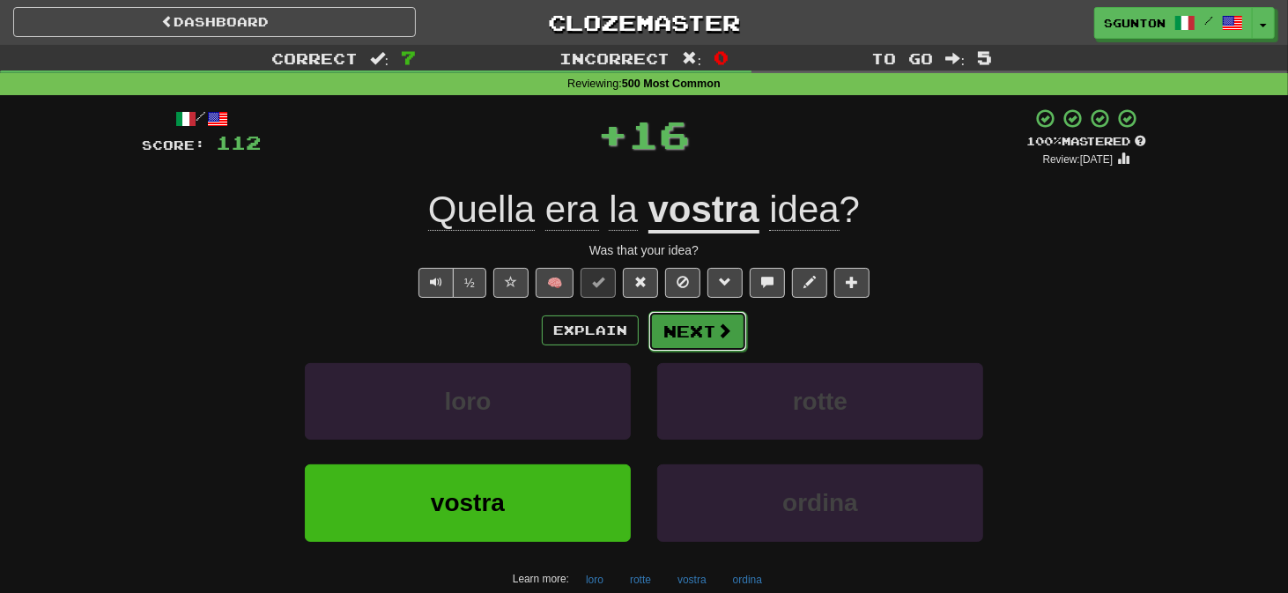
click at [663, 326] on button "Next" at bounding box center [698, 331] width 99 height 41
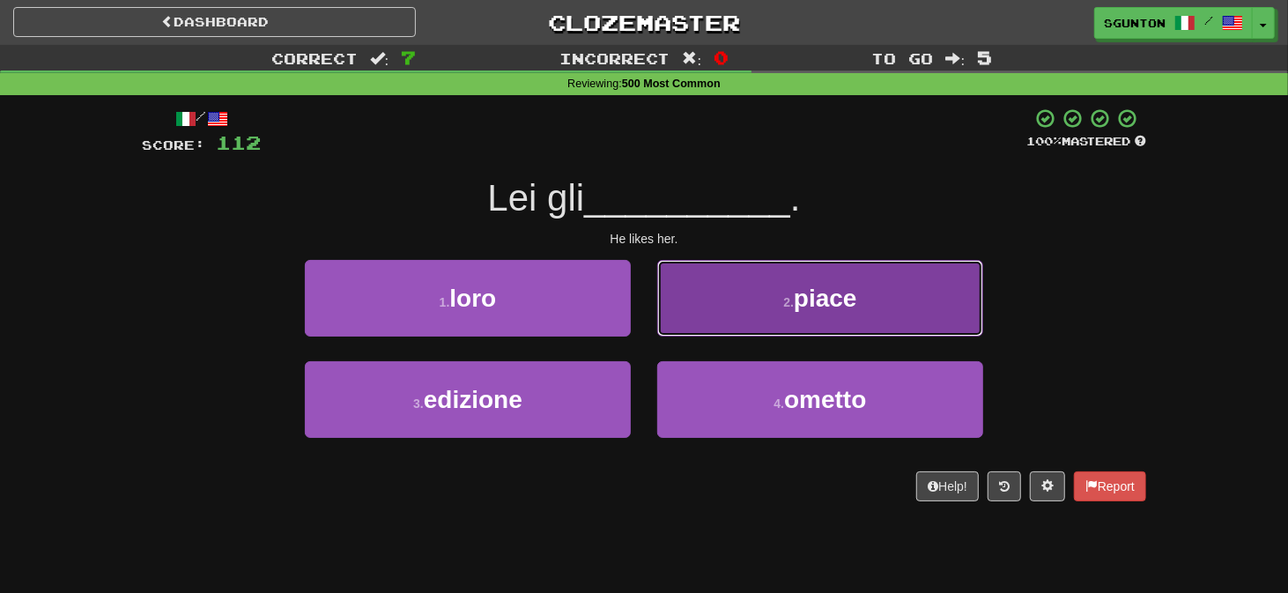
click at [677, 322] on button "2 . piace" at bounding box center [820, 298] width 326 height 77
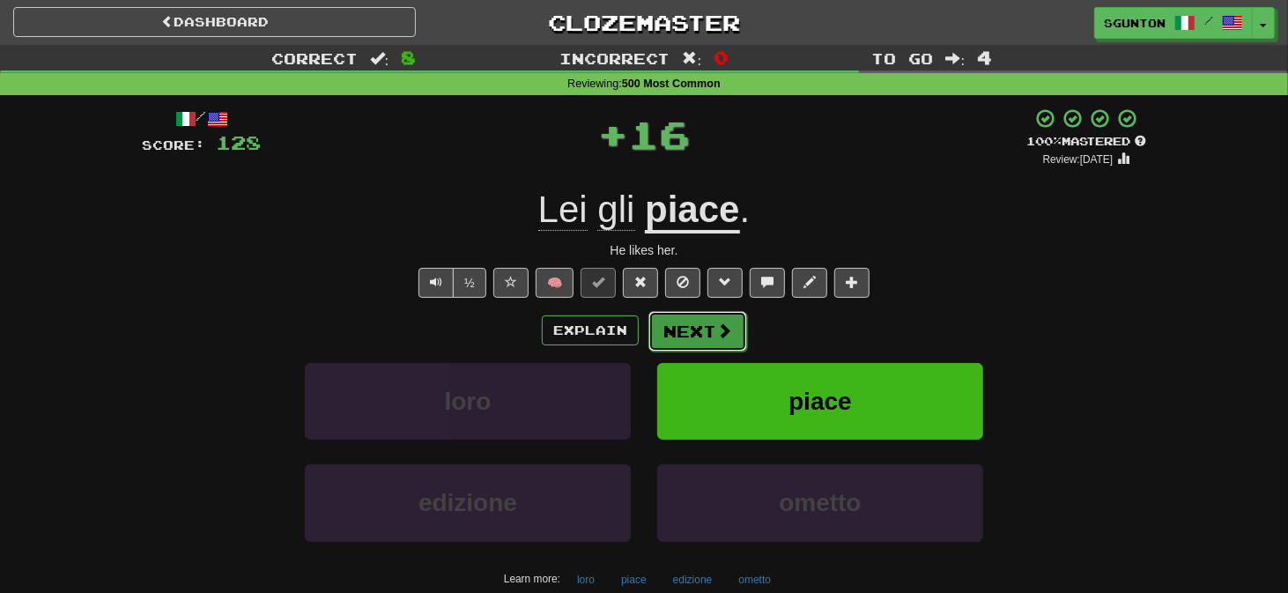
click at [673, 329] on button "Next" at bounding box center [698, 331] width 99 height 41
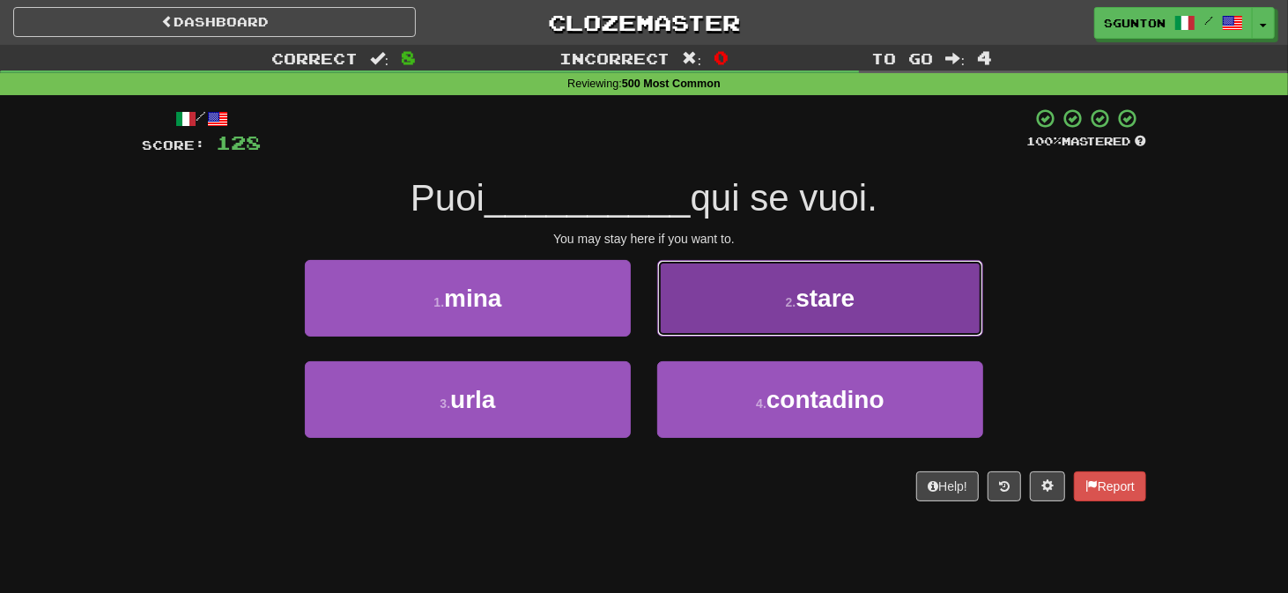
click at [684, 323] on button "2 . stare" at bounding box center [820, 298] width 326 height 77
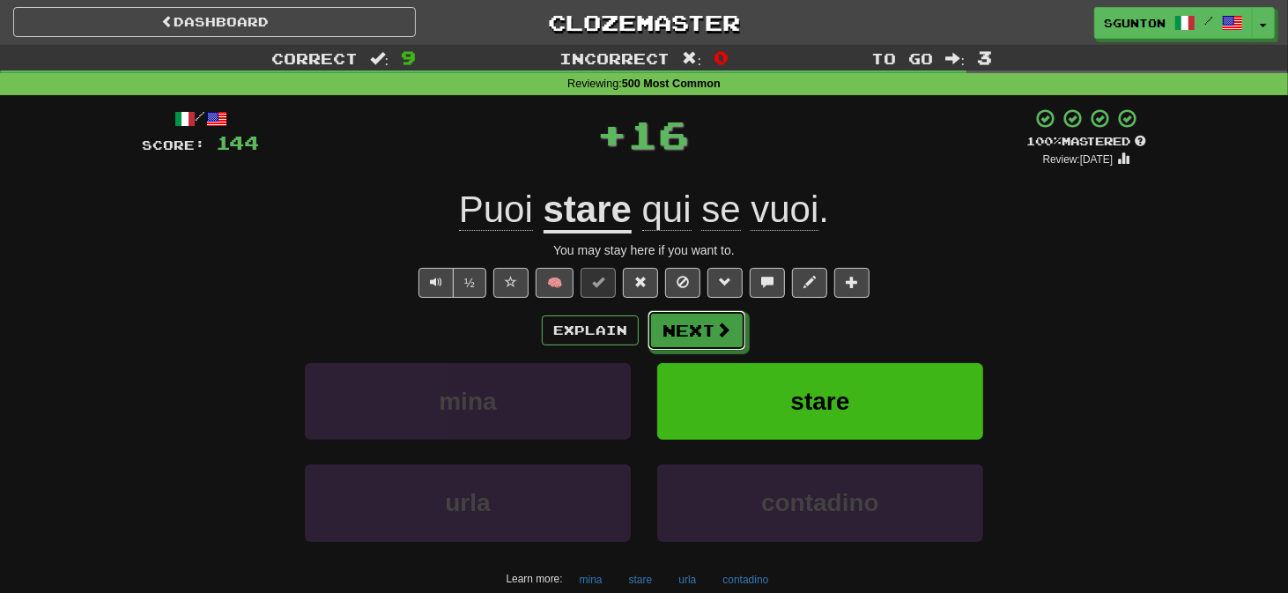
click at [684, 323] on button "Next" at bounding box center [697, 330] width 99 height 41
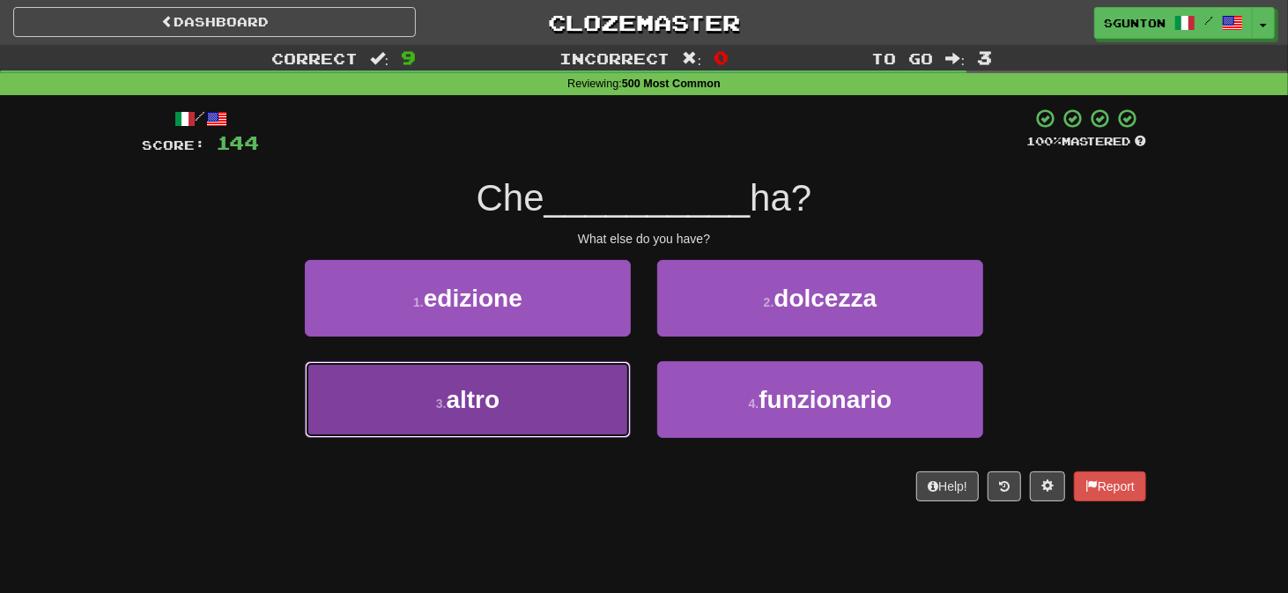
click at [609, 386] on button "3 . altro" at bounding box center [468, 399] width 326 height 77
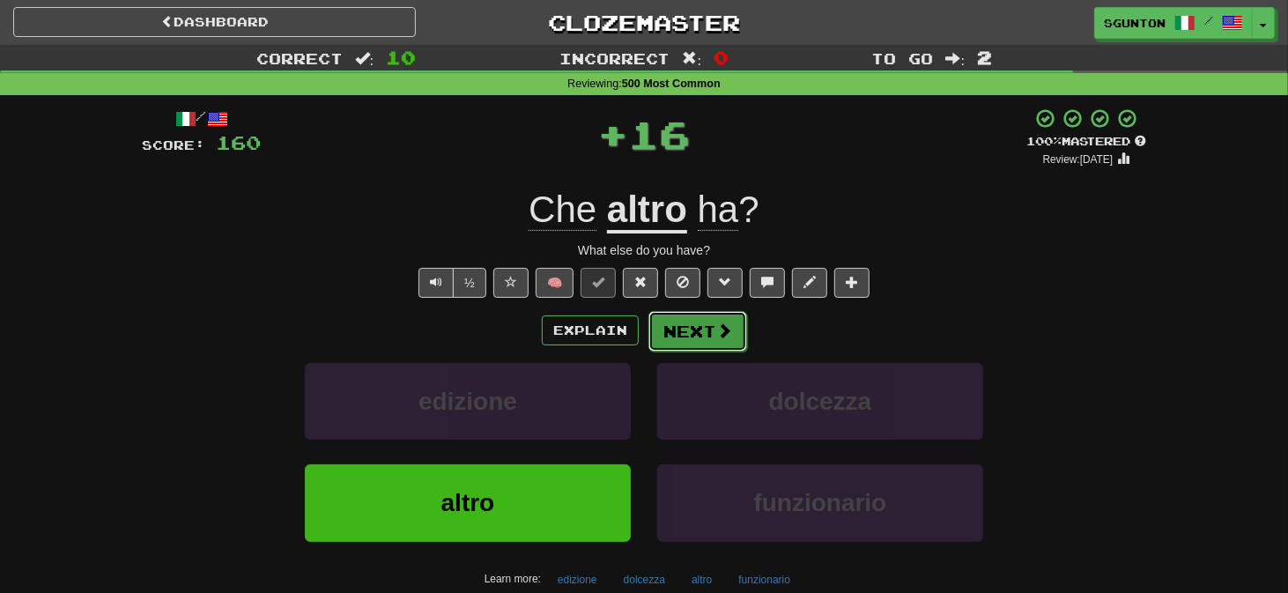
click at [665, 325] on button "Next" at bounding box center [698, 331] width 99 height 41
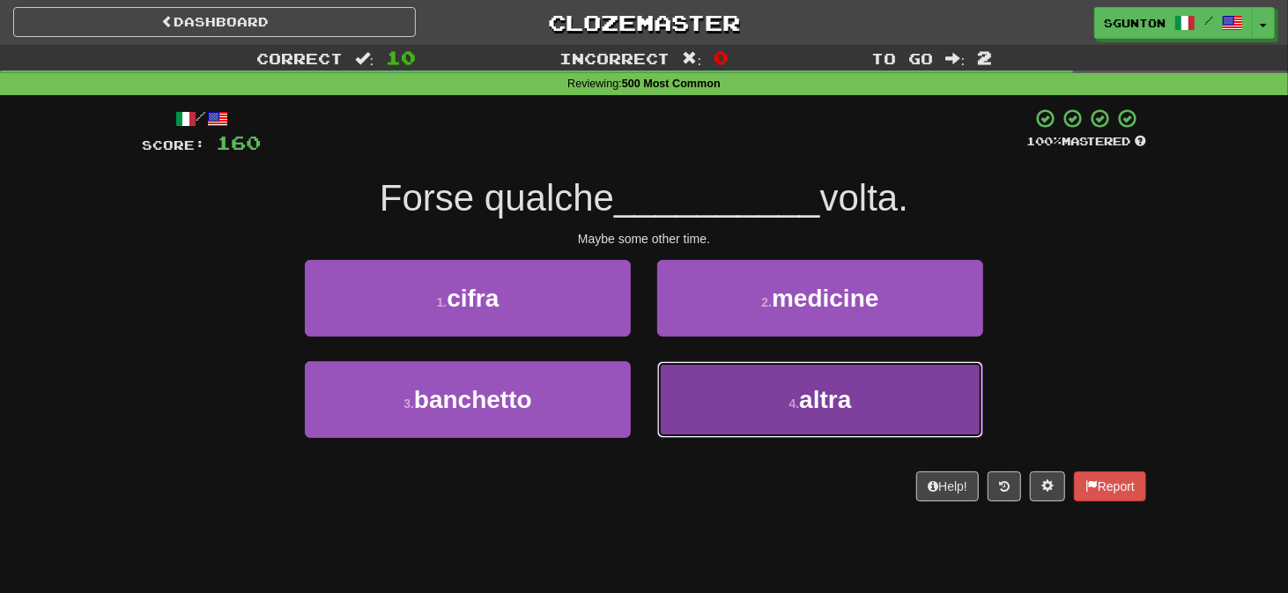
click at [671, 381] on button "4 . altra" at bounding box center [820, 399] width 326 height 77
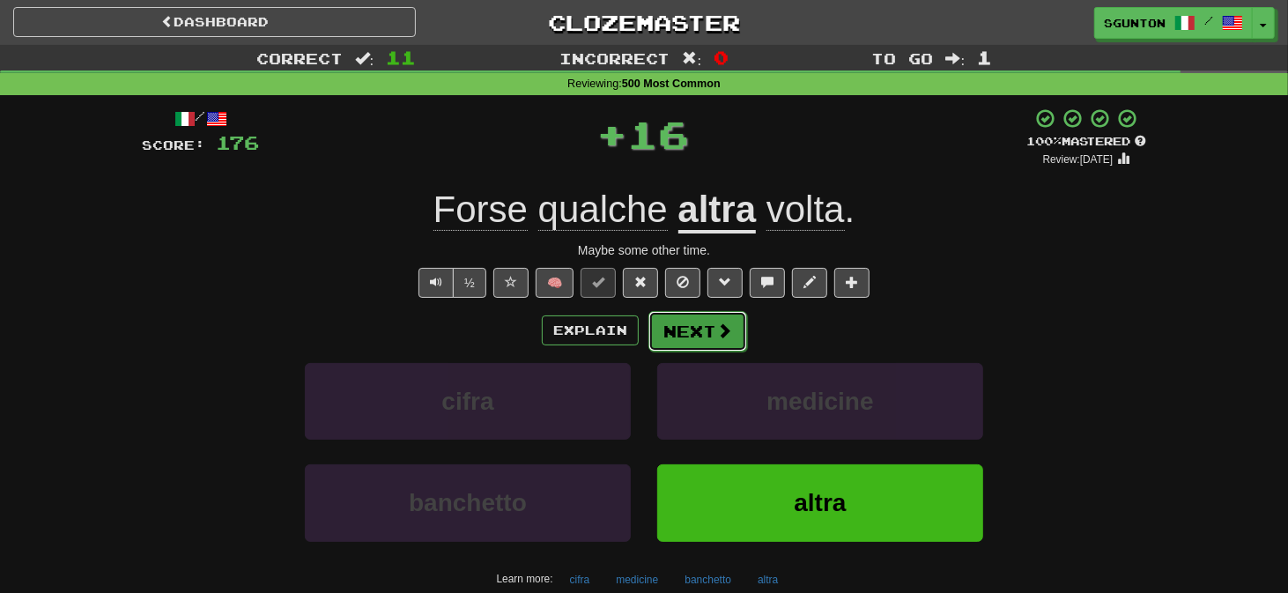
click at [664, 322] on button "Next" at bounding box center [698, 331] width 99 height 41
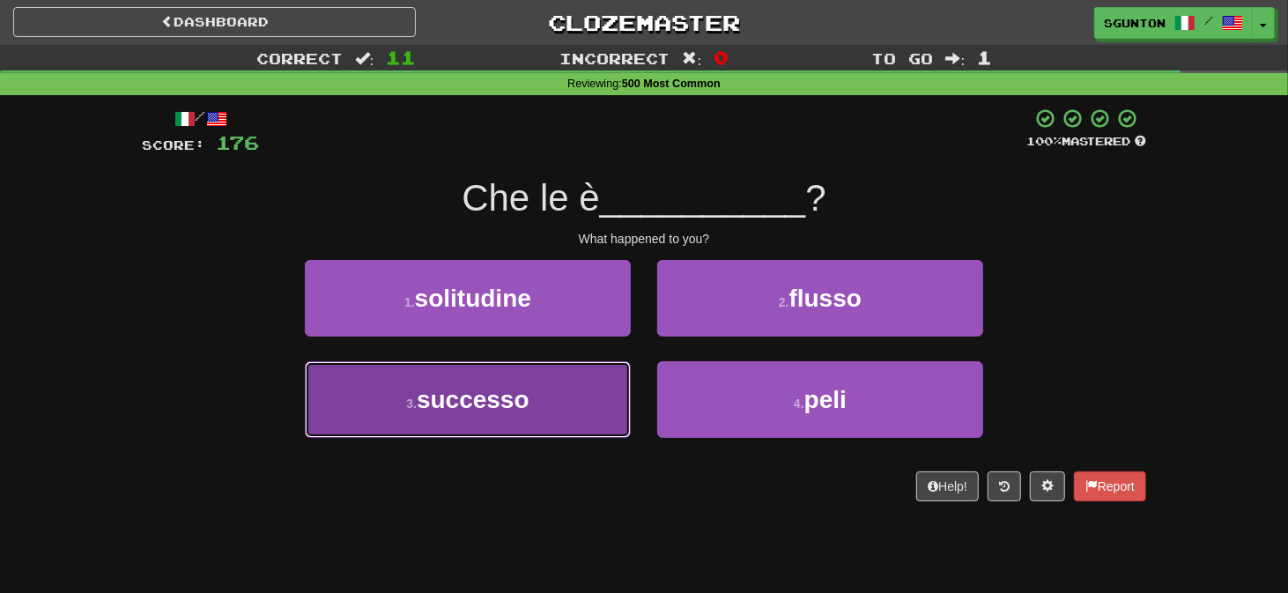
click at [614, 370] on button "3 . successo" at bounding box center [468, 399] width 326 height 77
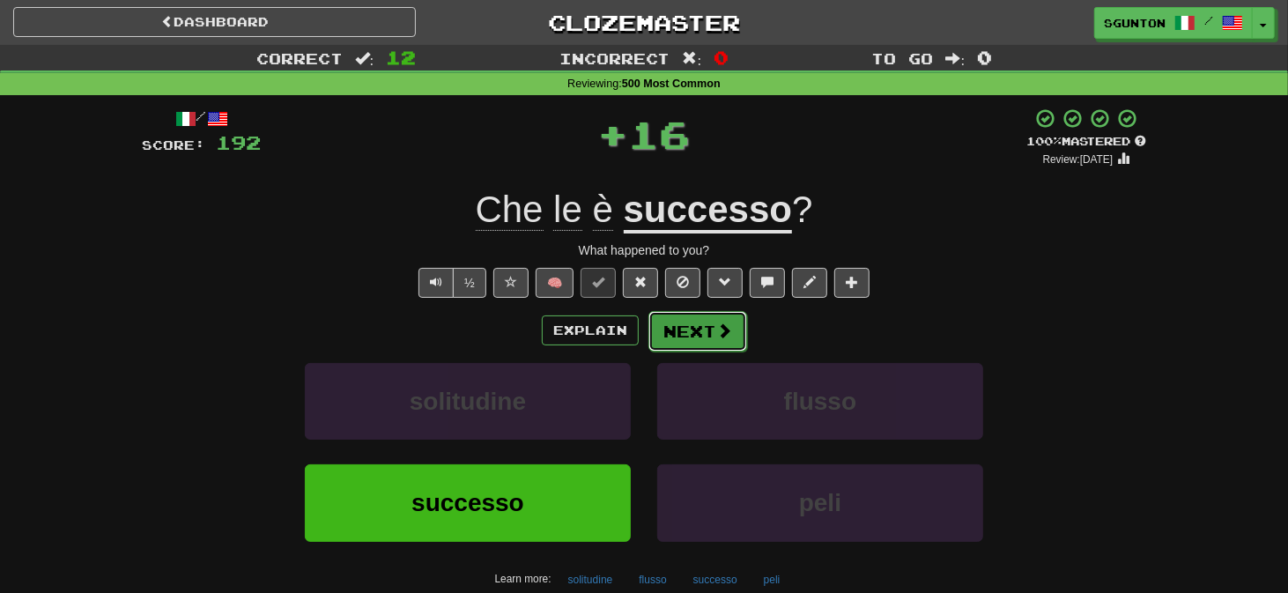
click at [668, 321] on button "Next" at bounding box center [698, 331] width 99 height 41
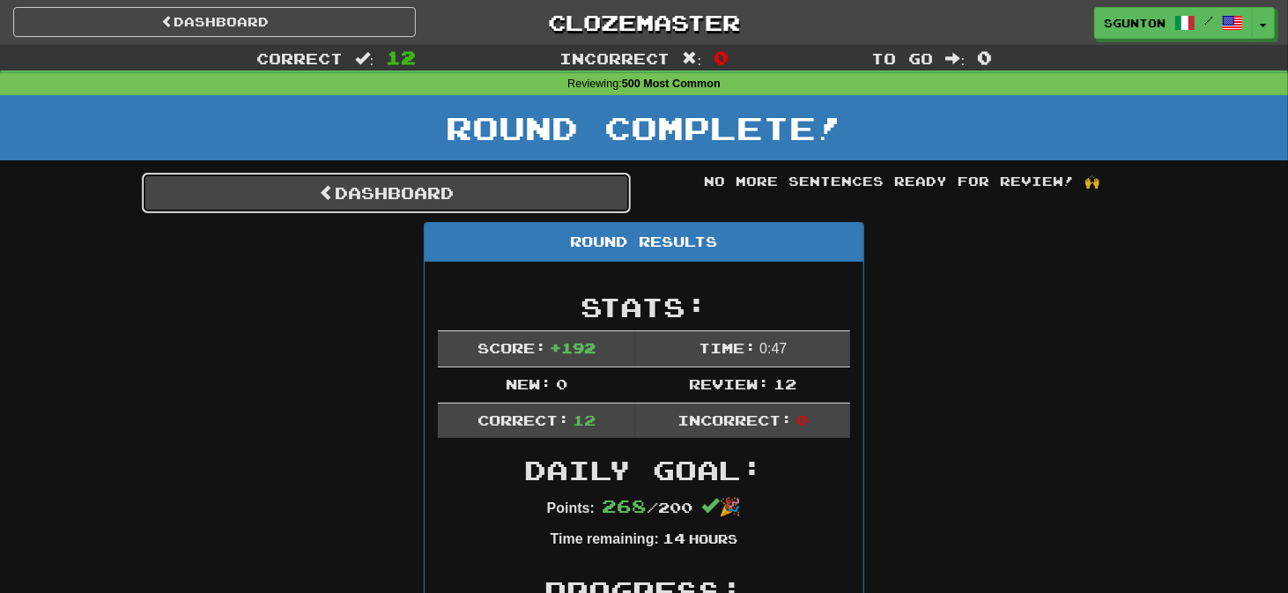
click at [374, 199] on link "Dashboard" at bounding box center [386, 193] width 489 height 41
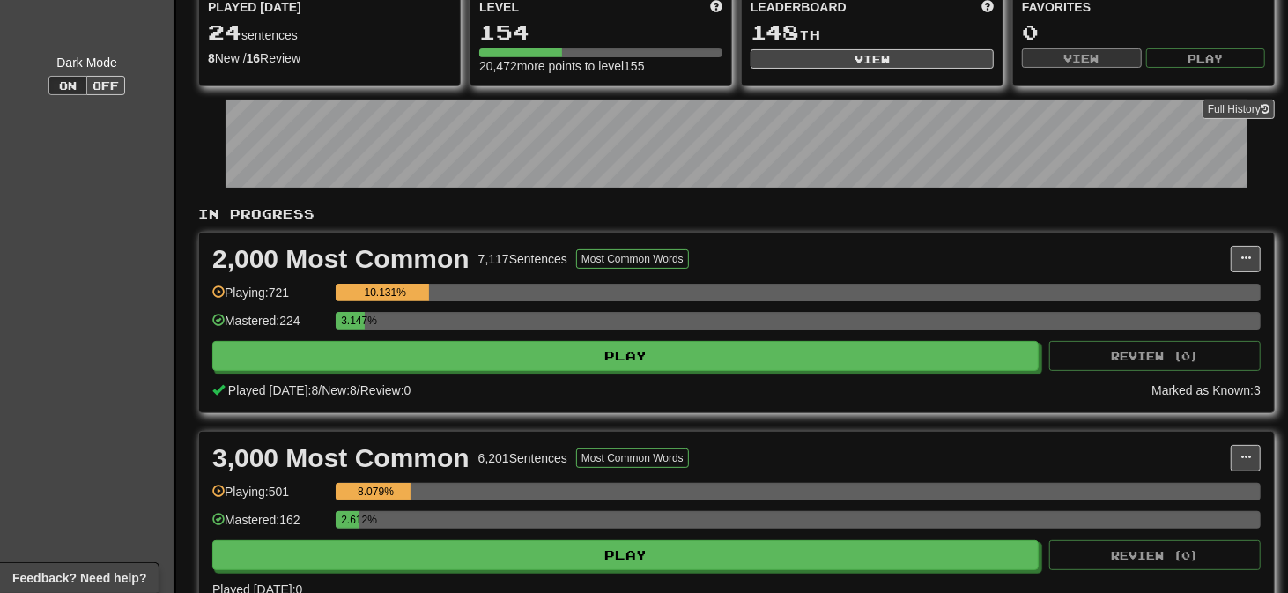
scroll to position [175, 0]
